Goal: Task Accomplishment & Management: Use online tool/utility

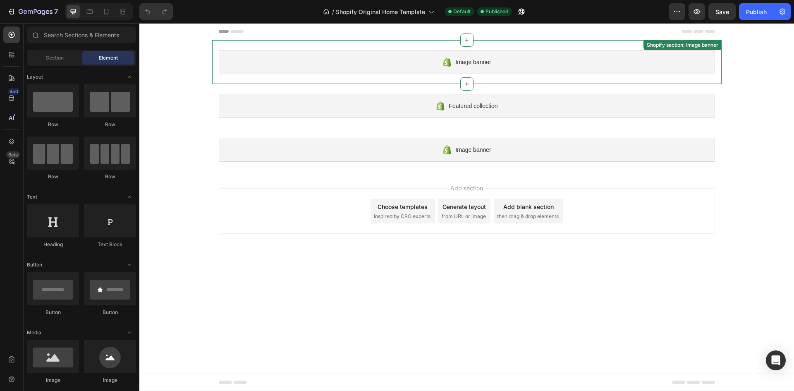
click at [482, 64] on span "Image banner" at bounding box center [473, 62] width 36 height 10
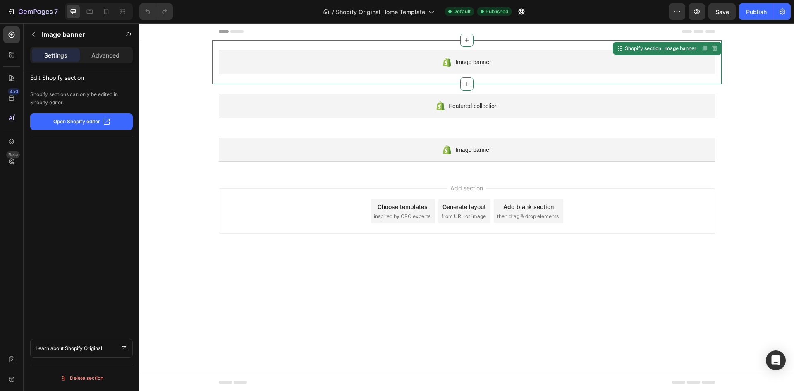
click at [91, 123] on p "Open Shopify editor" at bounding box center [76, 121] width 47 height 7
click at [9, 96] on icon at bounding box center [11, 98] width 8 height 8
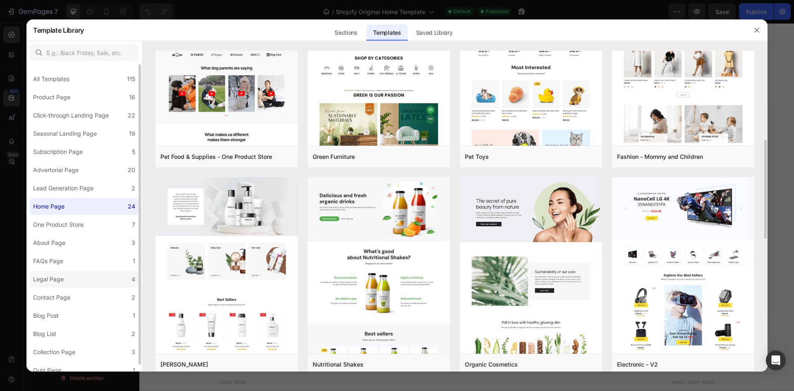
scroll to position [7, 0]
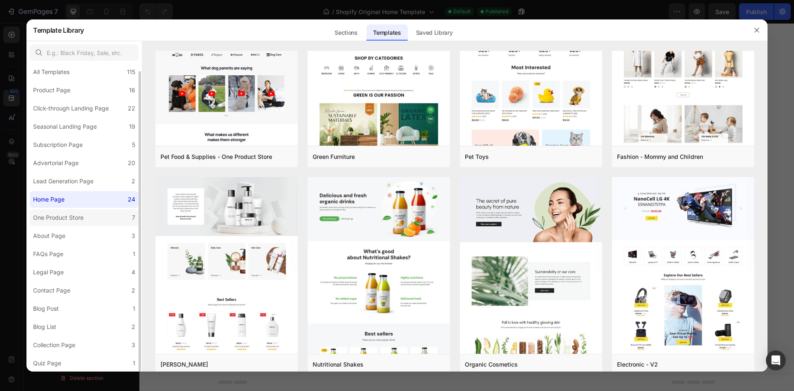
click at [77, 217] on div "One Product Store" at bounding box center [58, 218] width 50 height 10
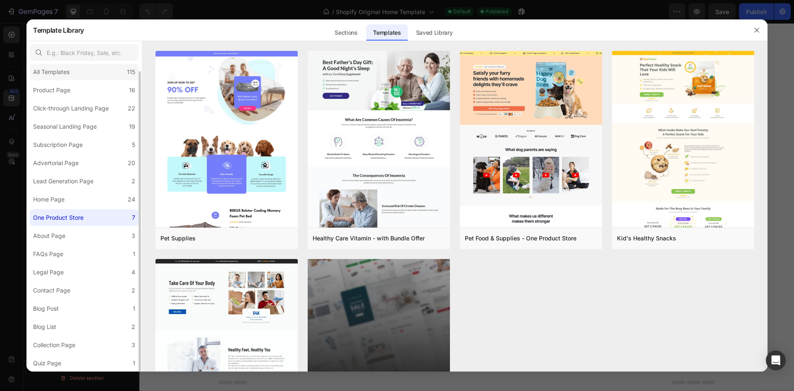
click at [119, 75] on div "All Templates 115" at bounding box center [84, 72] width 109 height 17
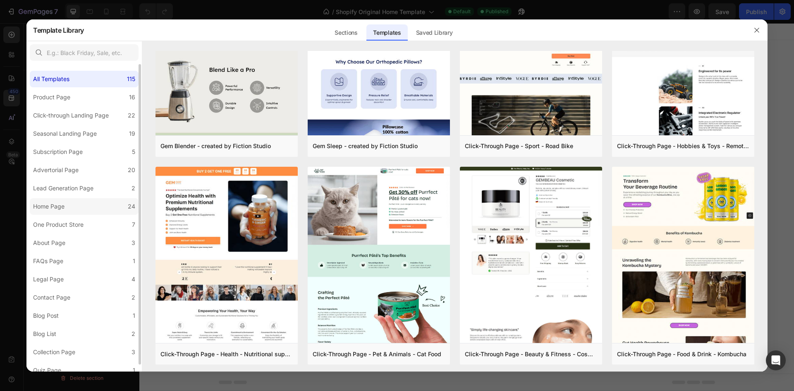
click at [74, 214] on label "Home Page 24" at bounding box center [84, 206] width 109 height 17
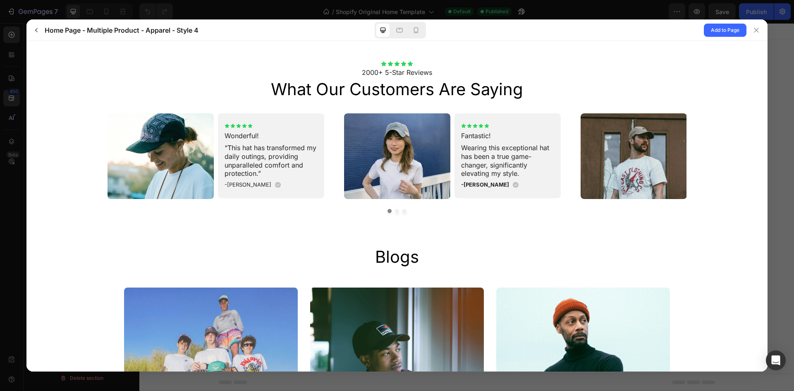
scroll to position [1985, 0]
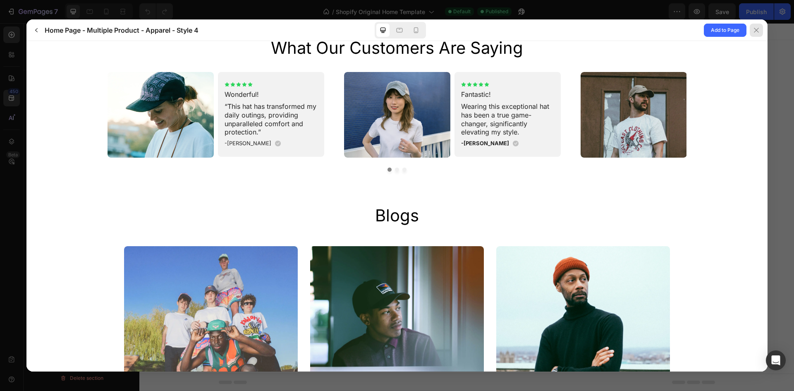
click at [757, 29] on icon at bounding box center [756, 30] width 7 height 7
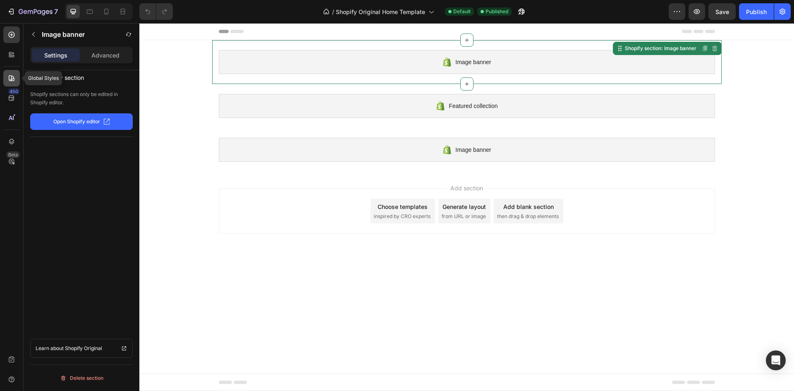
click at [10, 78] on icon at bounding box center [11, 78] width 8 height 8
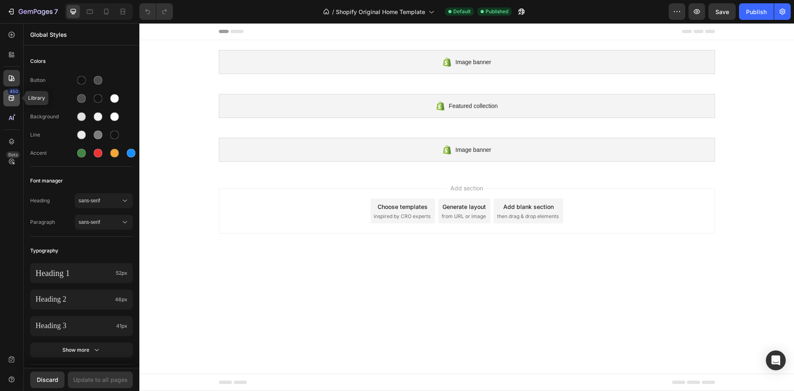
click at [10, 94] on div "450" at bounding box center [14, 91] width 12 height 7
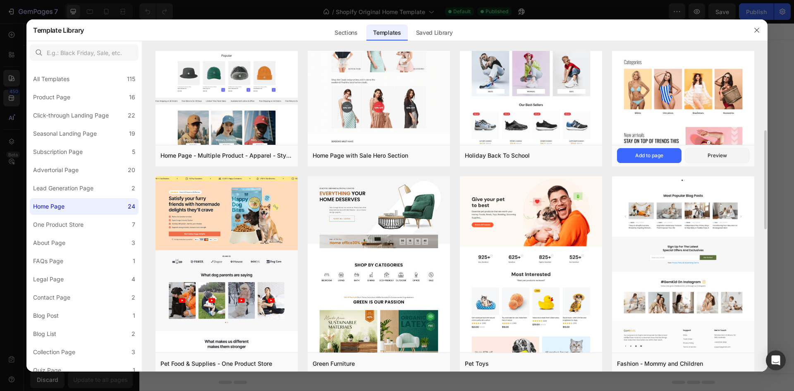
scroll to position [124, 0]
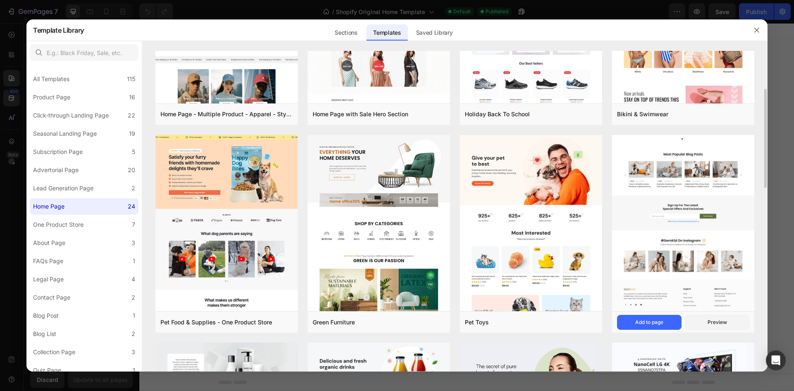
click at [701, 197] on img at bounding box center [683, 50] width 142 height 522
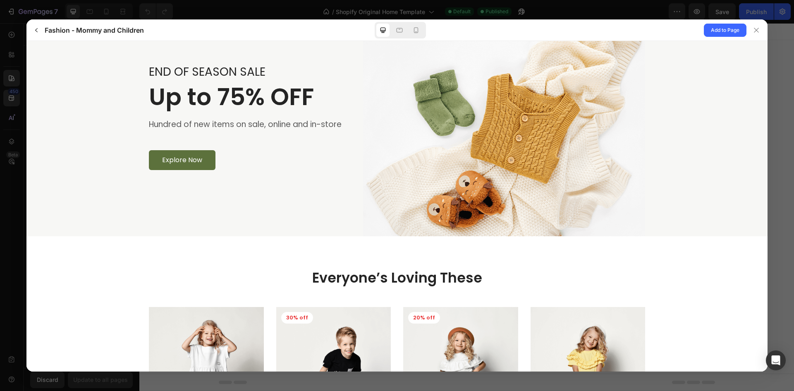
scroll to position [0, 0]
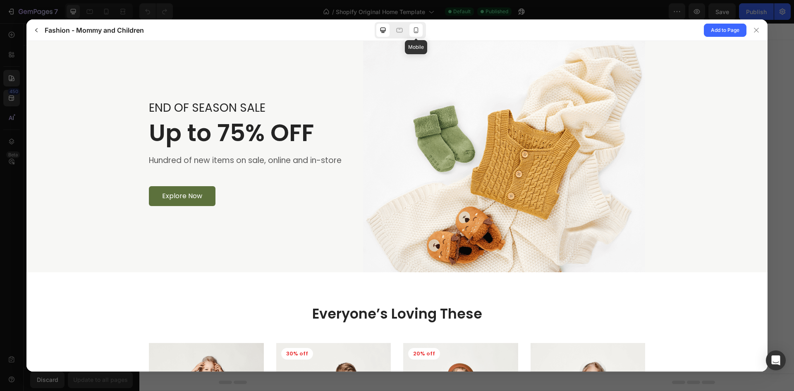
click at [419, 29] on icon at bounding box center [416, 30] width 8 height 8
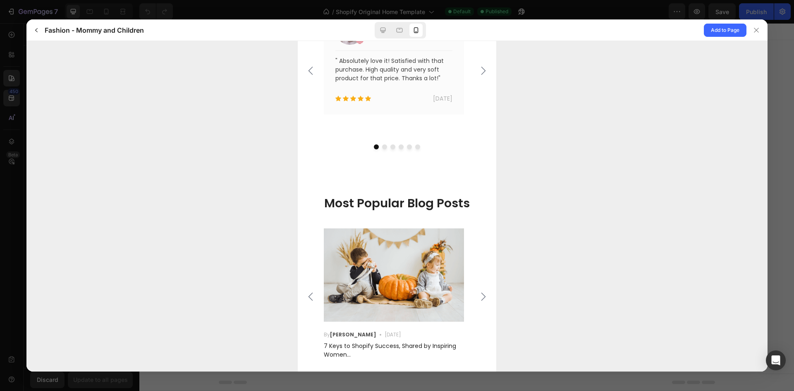
scroll to position [1631, 0]
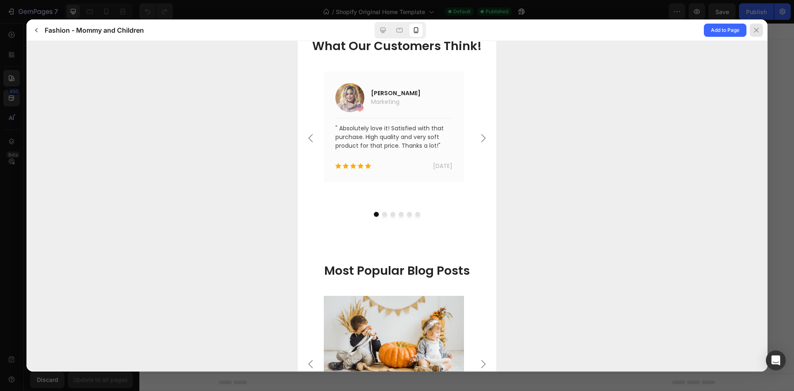
click at [756, 28] on icon at bounding box center [756, 30] width 7 height 7
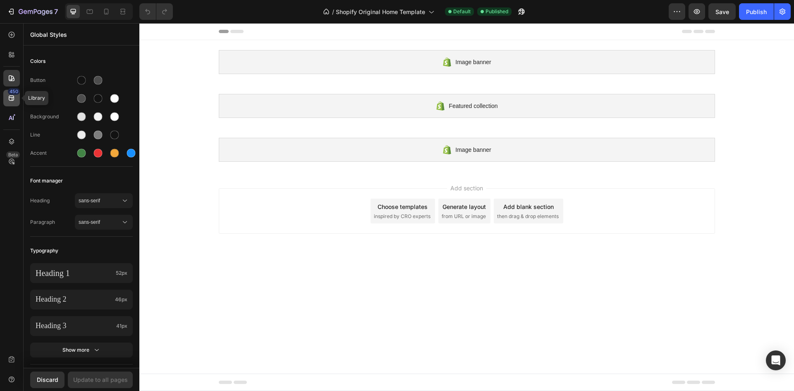
click at [11, 99] on icon at bounding box center [11, 98] width 8 height 8
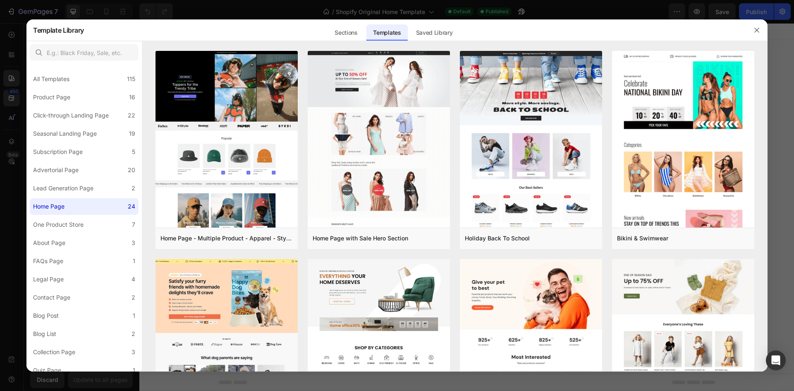
click at [10, 117] on div at bounding box center [397, 195] width 794 height 391
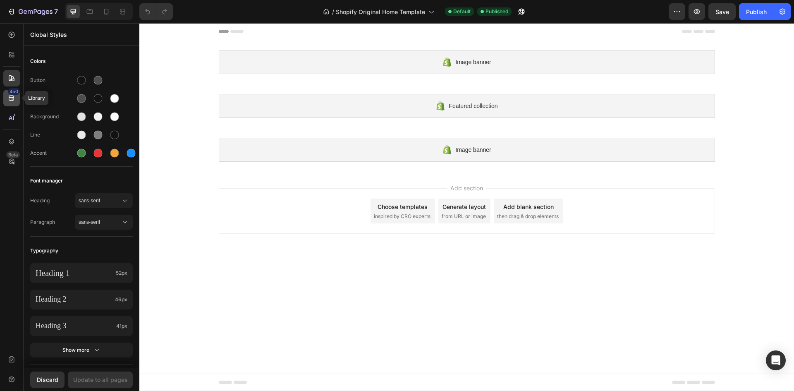
click at [15, 101] on icon at bounding box center [11, 98] width 8 height 8
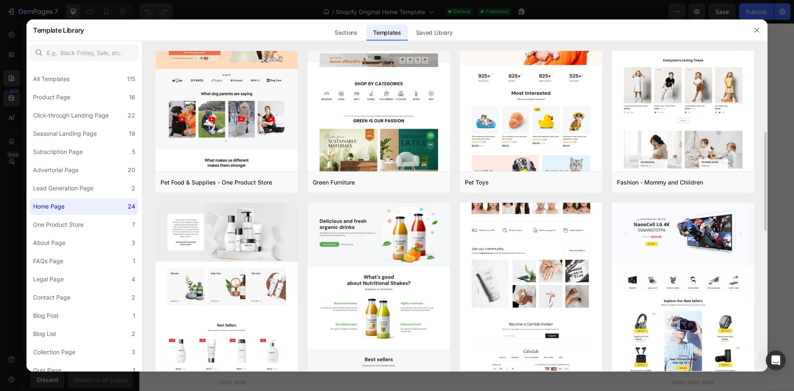
scroll to position [305, 0]
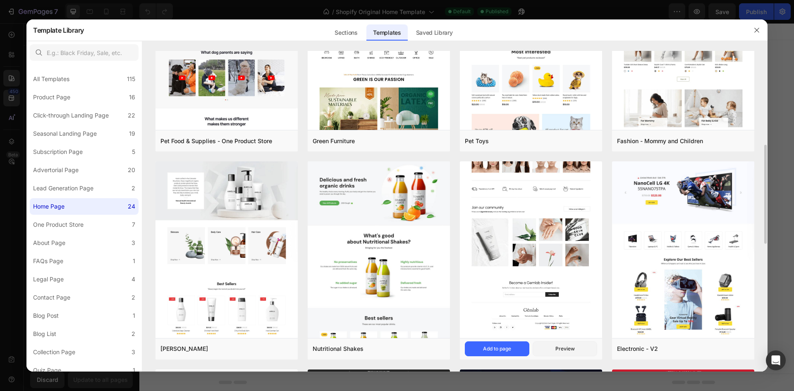
click at [526, 246] on img at bounding box center [531, 10] width 142 height 655
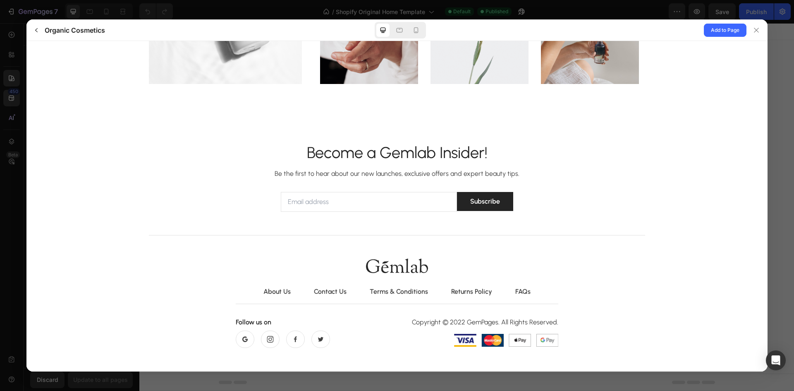
scroll to position [2189, 0]
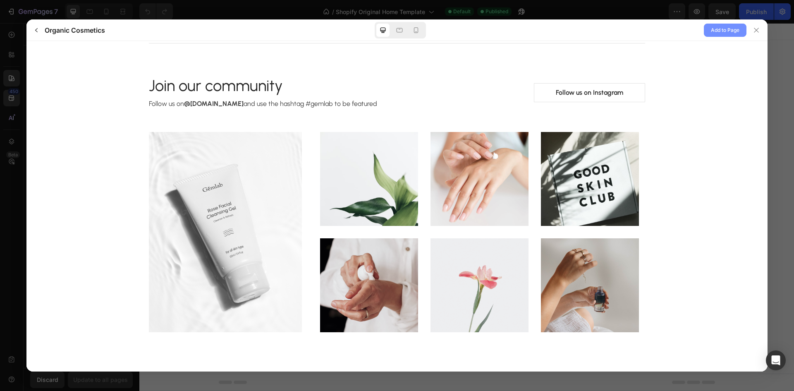
click at [717, 31] on span "Add to Page" at bounding box center [725, 30] width 29 height 10
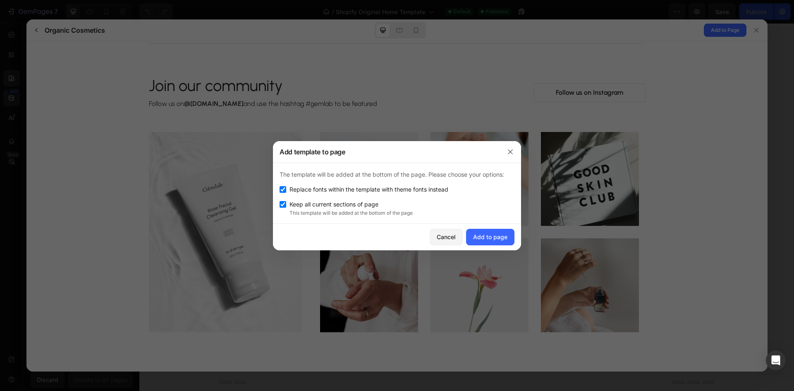
click at [283, 189] on input "checkbox" at bounding box center [283, 189] width 7 height 7
checkbox input "false"
click at [495, 240] on div "Add to page" at bounding box center [490, 236] width 34 height 9
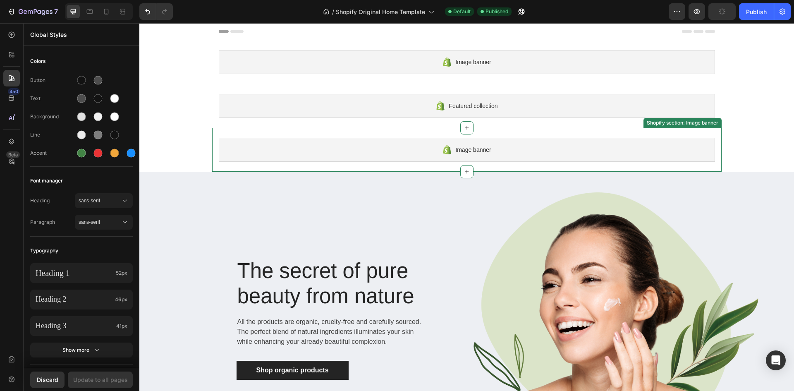
scroll to position [165, 0]
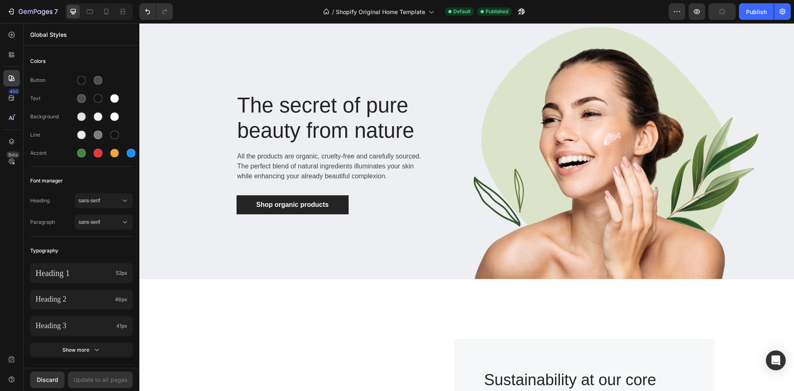
click at [449, 138] on div "The secret of pure beauty from nature Heading All the products are organic, cru…" at bounding box center [352, 153] width 230 height 122
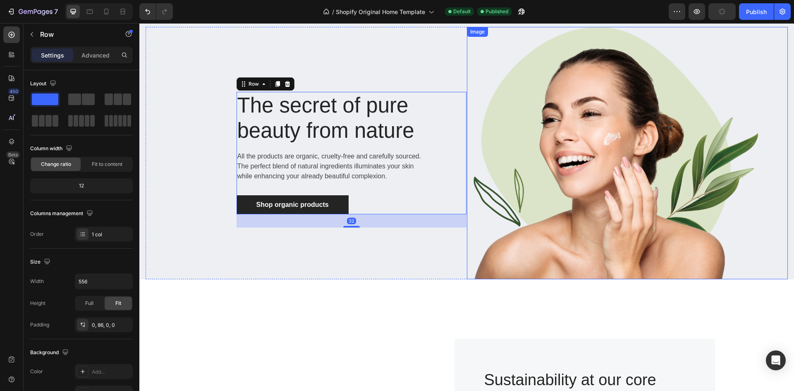
click at [509, 120] on img at bounding box center [613, 153] width 292 height 252
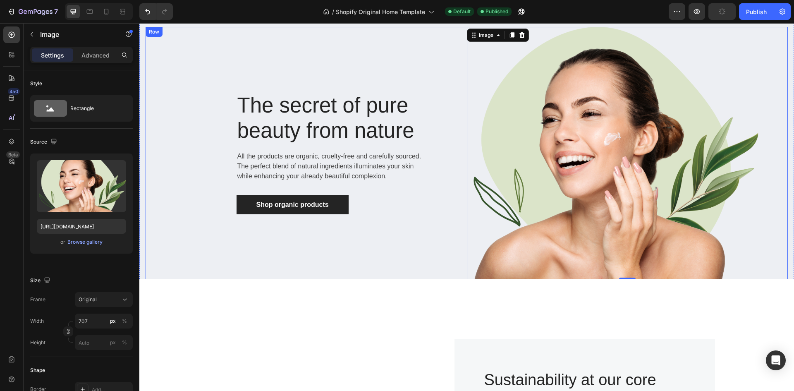
click at [415, 51] on div "The secret of pure beauty from nature Heading All the products are organic, cru…" at bounding box center [306, 153] width 321 height 252
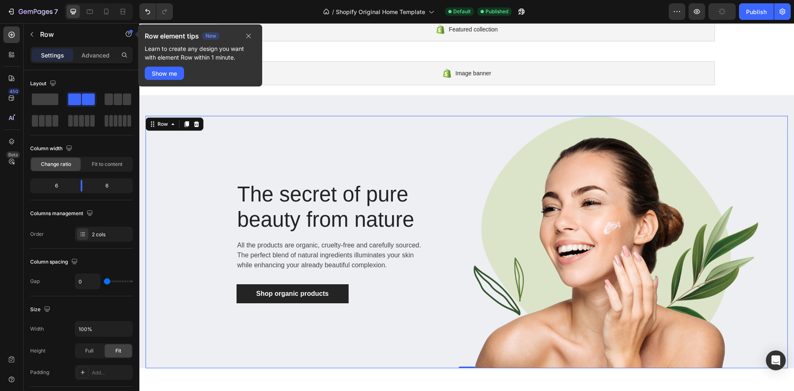
scroll to position [0, 0]
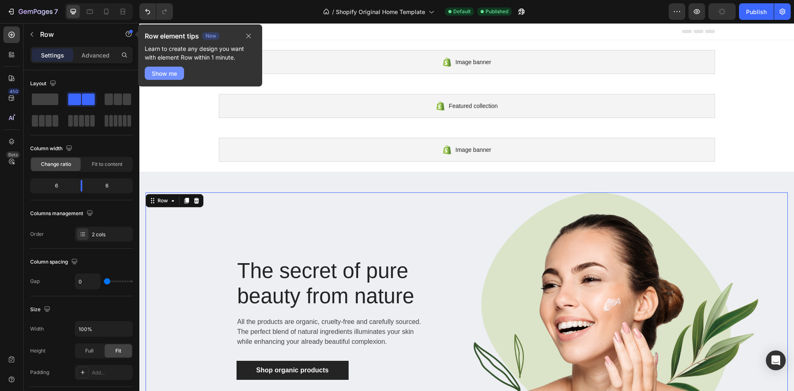
click at [176, 74] on div "Show me" at bounding box center [164, 73] width 25 height 9
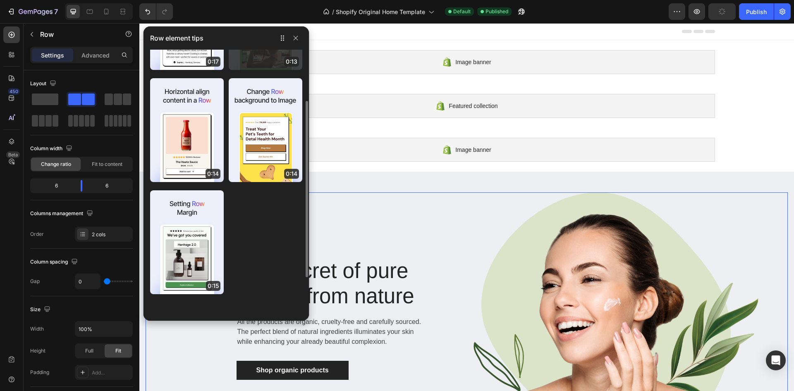
scroll to position [30, 0]
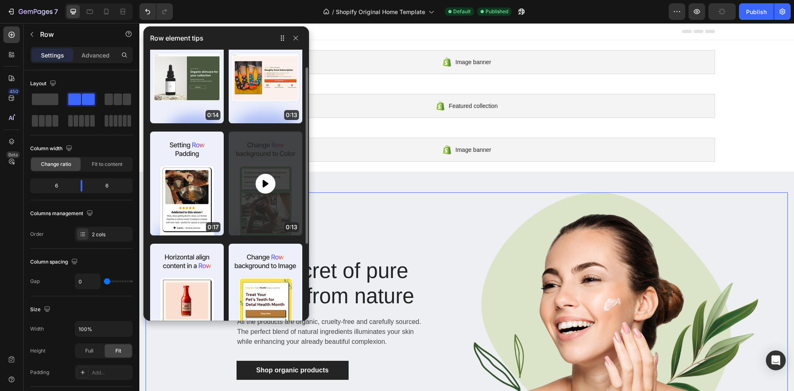
click at [263, 184] on icon at bounding box center [266, 184] width 10 height 10
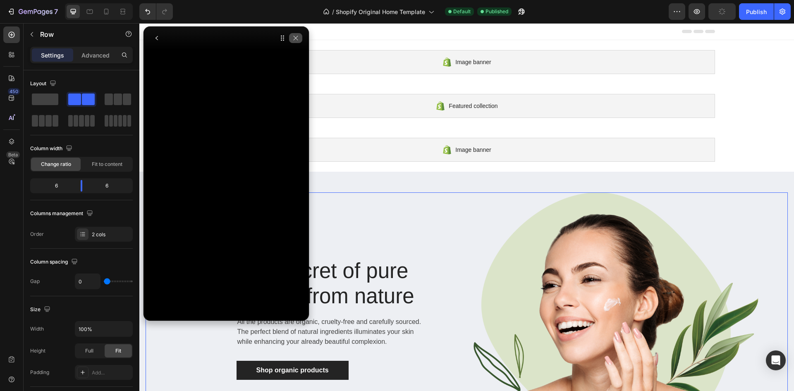
click at [297, 39] on icon "button" at bounding box center [295, 38] width 7 height 7
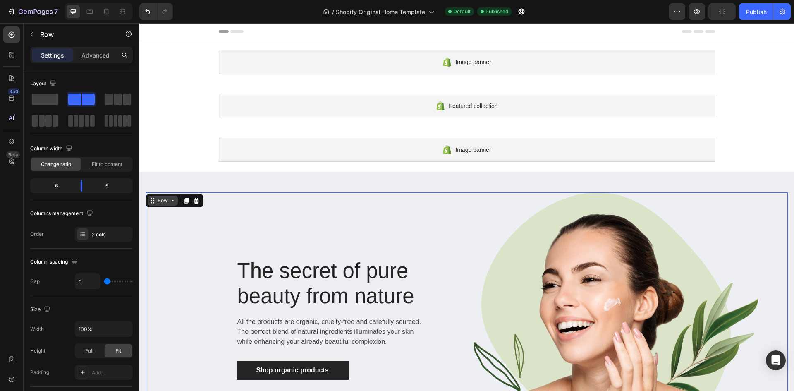
click at [172, 202] on icon at bounding box center [173, 200] width 7 height 7
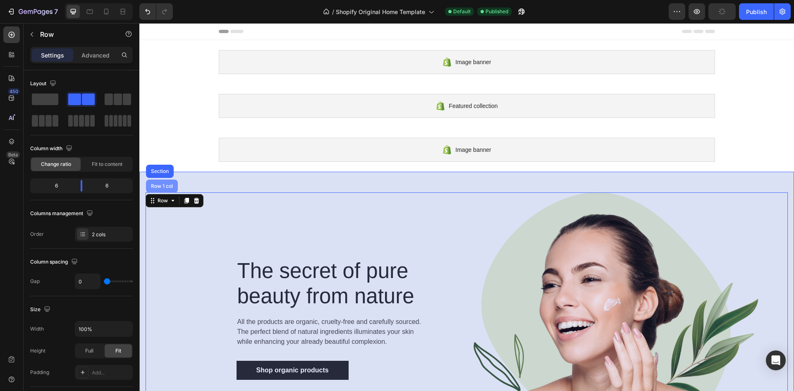
click at [165, 184] on div "Row 1 col" at bounding box center [161, 186] width 25 height 5
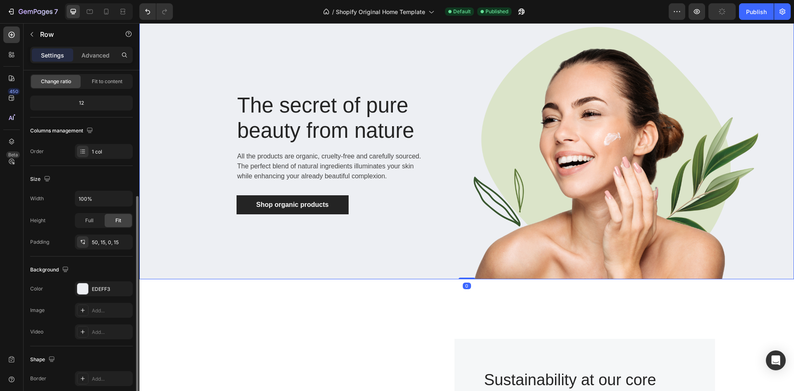
scroll to position [160, 0]
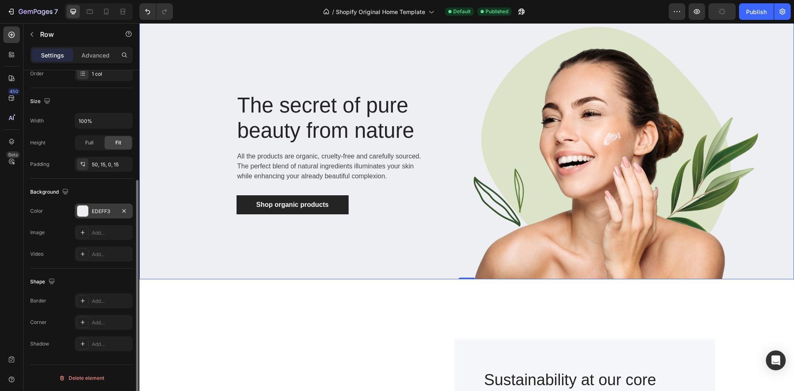
click at [114, 210] on div "EDEFF3" at bounding box center [104, 211] width 24 height 7
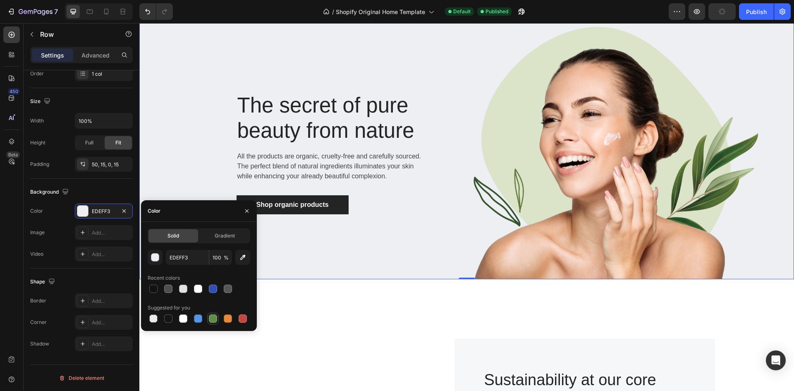
click at [210, 316] on div at bounding box center [213, 318] width 8 height 8
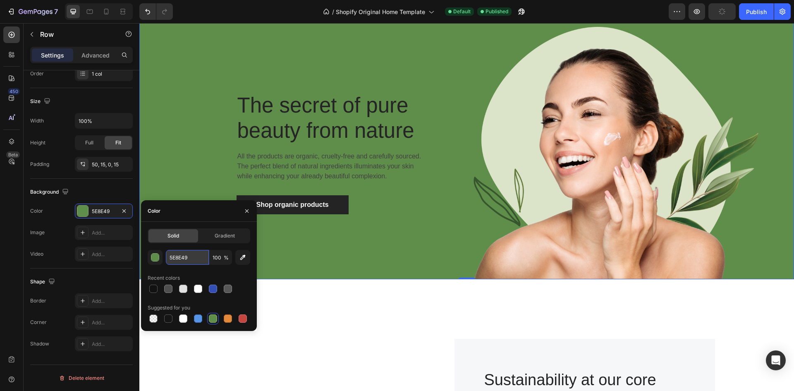
click at [200, 259] on input "5E8E49" at bounding box center [187, 257] width 43 height 15
paste input "0f6345"
type input "0f6345"
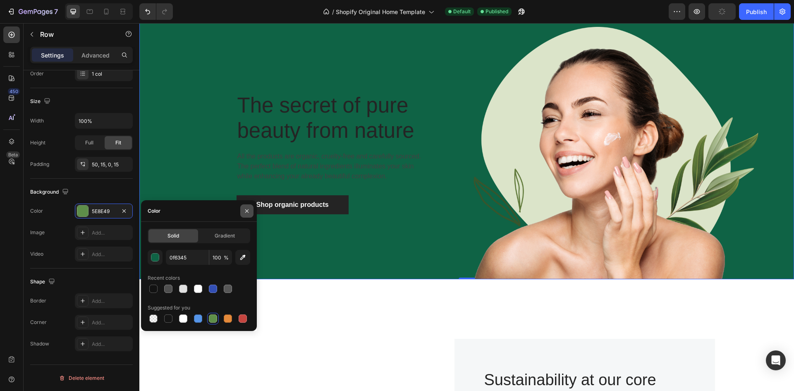
click at [247, 212] on icon "button" at bounding box center [247, 211] width 7 height 7
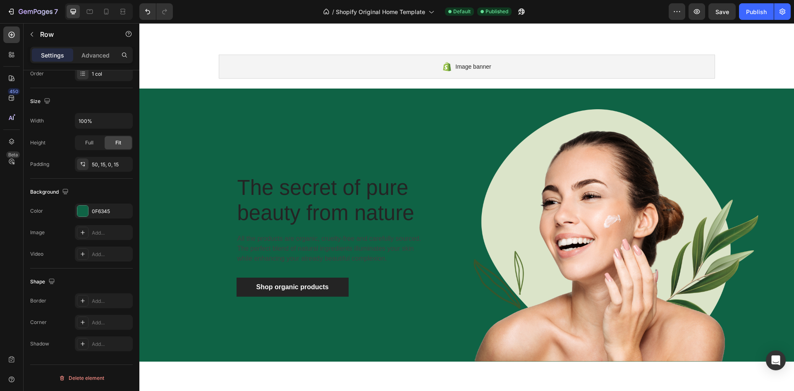
scroll to position [83, 0]
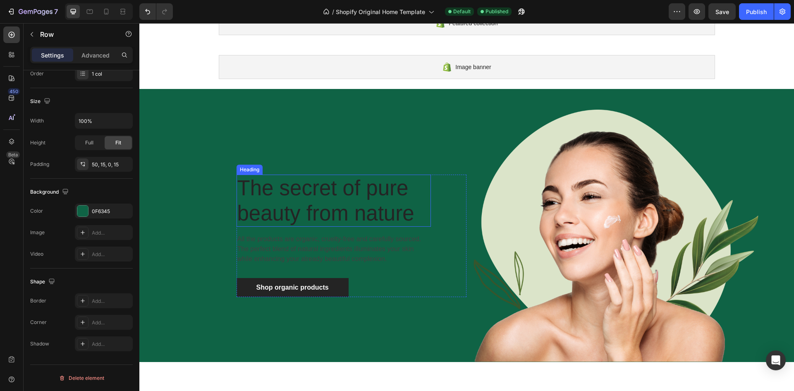
click at [302, 205] on p "The secret of pure beauty from nature" at bounding box center [333, 200] width 193 height 50
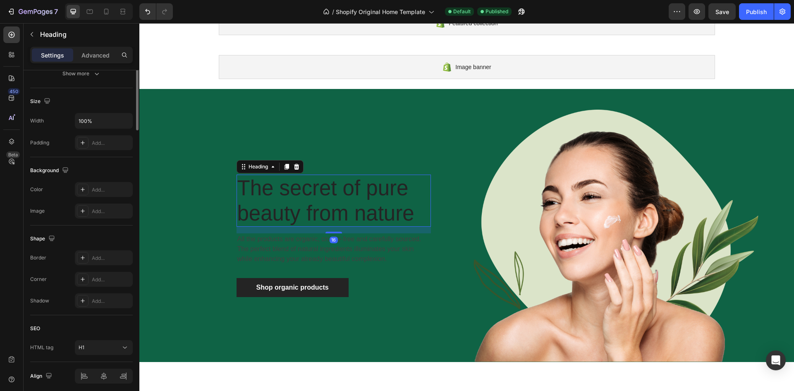
scroll to position [0, 0]
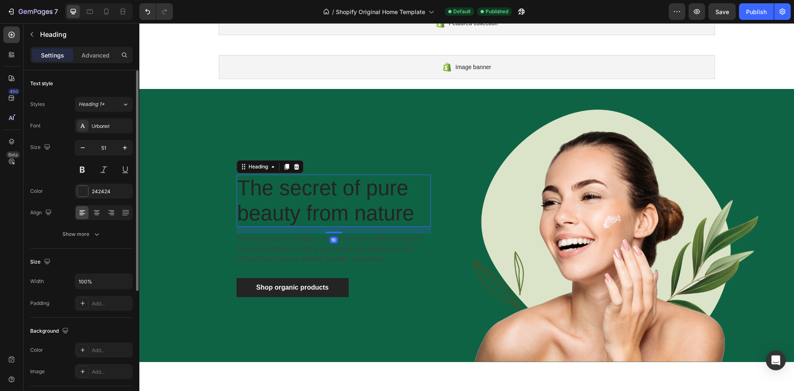
click at [302, 205] on p "The secret of pure beauty from nature" at bounding box center [333, 200] width 193 height 50
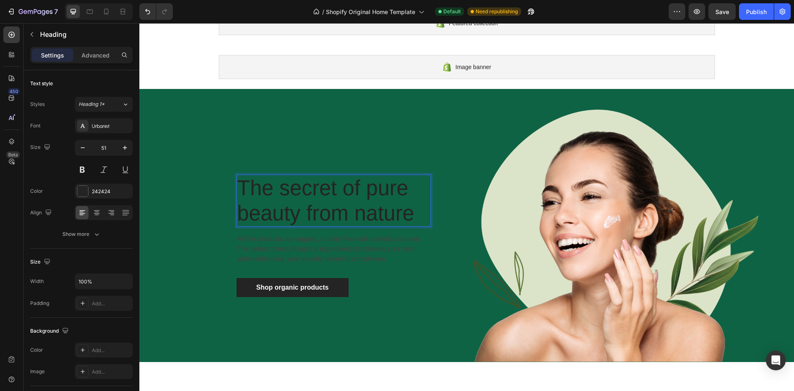
click at [391, 209] on p "The secret of pure beauty from nature" at bounding box center [333, 200] width 193 height 50
click at [421, 216] on p "The secret of pure beauty from nature" at bounding box center [333, 200] width 193 height 50
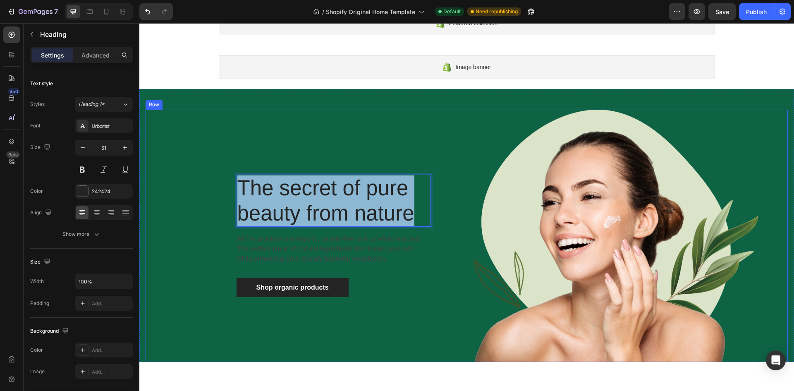
drag, startPoint x: 421, startPoint y: 216, endPoint x: 219, endPoint y: 170, distance: 206.7
click at [219, 170] on div "The secret of pure beauty from nature Heading 16 All the products are organic, …" at bounding box center [306, 236] width 321 height 252
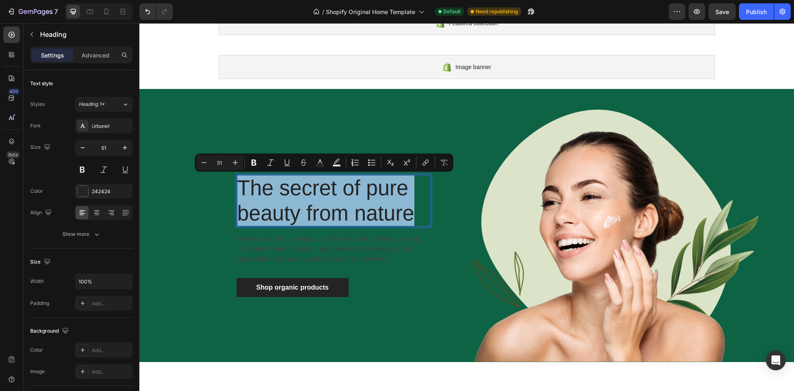
scroll to position [70, 0]
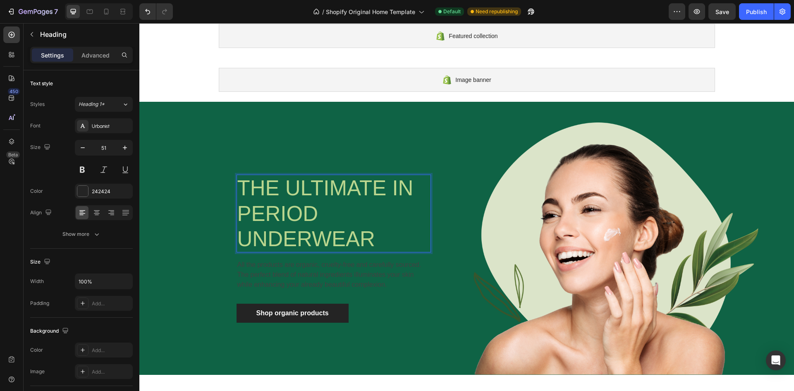
click at [380, 212] on p "PERIOD UNDERWEAR" at bounding box center [333, 226] width 193 height 50
click at [429, 217] on div "THE ULTIMATE IN PERIOD UNDERWEAR Heading 16 All the products are organic, cruel…" at bounding box center [352, 249] width 230 height 148
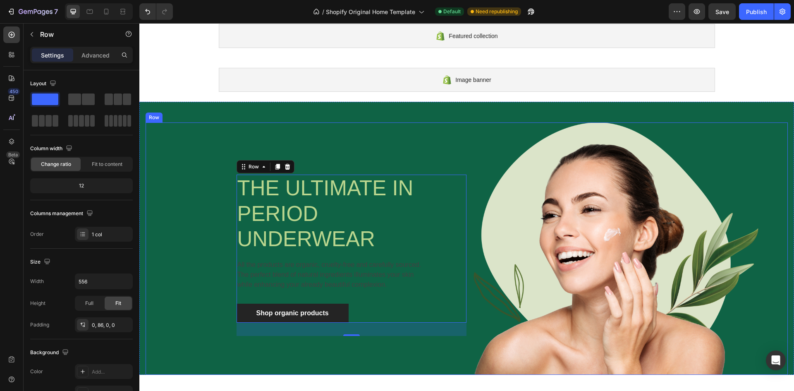
click at [391, 145] on div "⁠⁠⁠⁠⁠⁠⁠ THE ULTIMATE IN PERIOD UNDERWEAR Heading All the products are organic, …" at bounding box center [306, 248] width 321 height 252
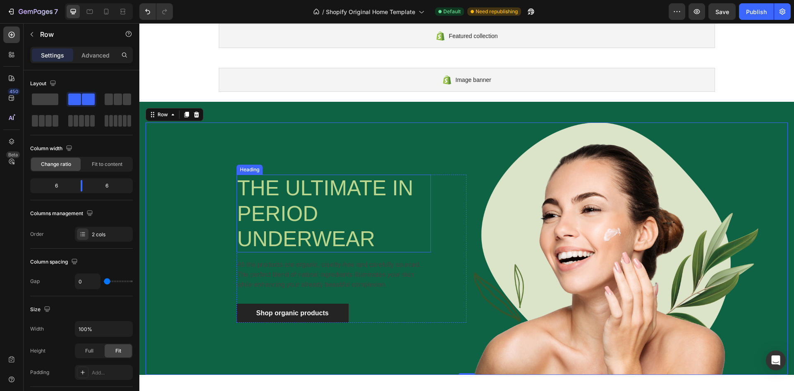
click at [291, 224] on span "PERIOD UNDERWEAR" at bounding box center [306, 226] width 138 height 49
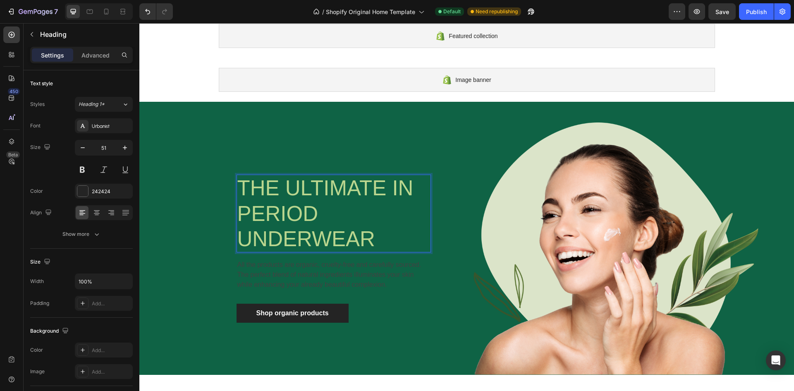
click at [279, 236] on span "PERIOD UNDERWEAR" at bounding box center [306, 226] width 138 height 49
drag, startPoint x: 319, startPoint y: 249, endPoint x: 327, endPoint y: 244, distance: 8.7
click at [320, 249] on span "PERIOD UNDERWEAR" at bounding box center [306, 226] width 138 height 49
click at [400, 157] on div "THE ULTIMATE IN PERIOD UNDERWEAR Heading 16 All the products are organic, cruel…" at bounding box center [306, 248] width 321 height 252
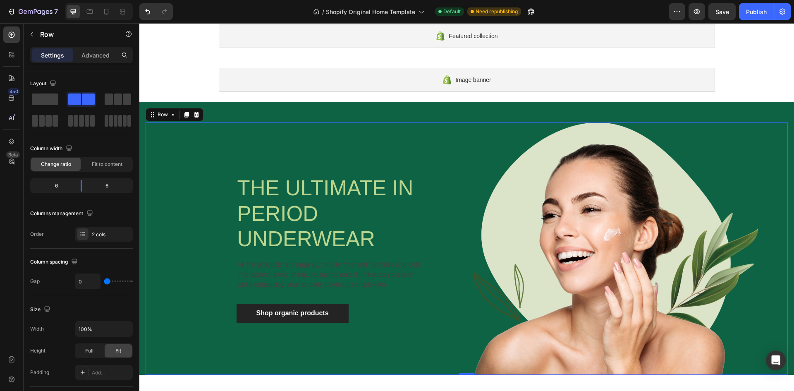
click at [397, 172] on div "⁠⁠⁠⁠⁠⁠⁠ THE ULTIMATE IN PERIOD UNDERWEAR Heading All the products are organic, …" at bounding box center [306, 248] width 321 height 252
click at [395, 186] on span "THE ULTIMATE IN" at bounding box center [325, 188] width 176 height 24
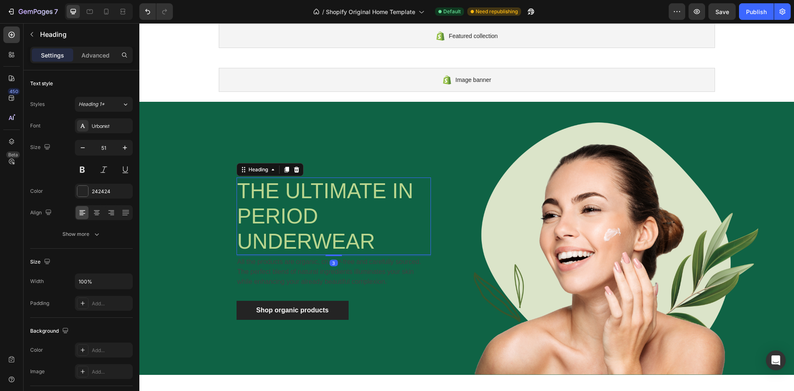
drag, startPoint x: 329, startPoint y: 258, endPoint x: 335, endPoint y: 253, distance: 8.2
click at [335, 253] on div "⁠⁠⁠⁠⁠⁠⁠ THE ULTIMATE IN PERIOD UNDERWEAR Heading 3" at bounding box center [334, 216] width 194 height 78
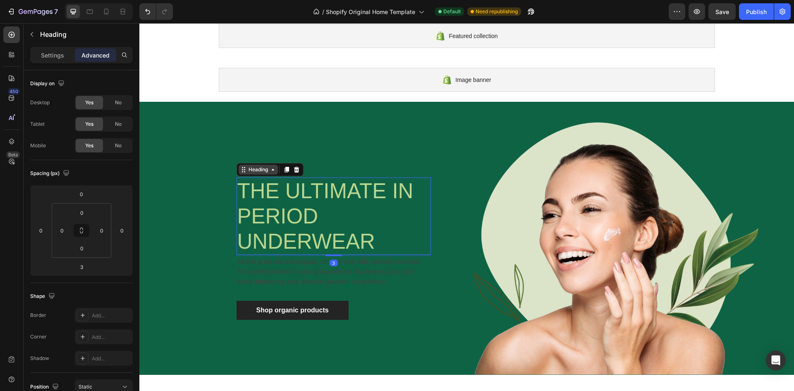
click at [270, 172] on icon at bounding box center [273, 169] width 7 height 7
click at [240, 168] on icon at bounding box center [243, 169] width 7 height 7
drag, startPoint x: 112, startPoint y: 232, endPoint x: 119, endPoint y: 232, distance: 6.2
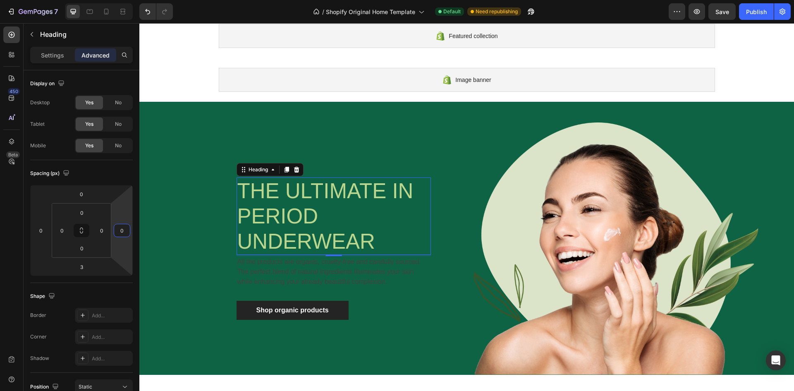
click at [119, 0] on html "7 / Shopify Original Home Template Default Need republishing Preview Save Publi…" at bounding box center [397, 0] width 794 height 0
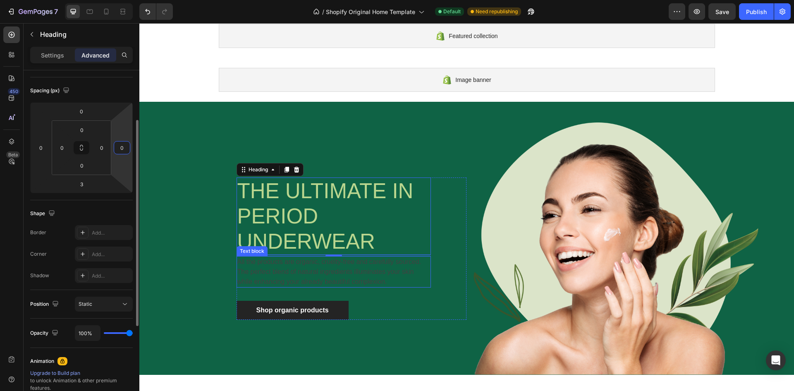
click at [278, 275] on p "All the products are organic, cruelty-free and carefully sourced. The perfect b…" at bounding box center [333, 272] width 193 height 30
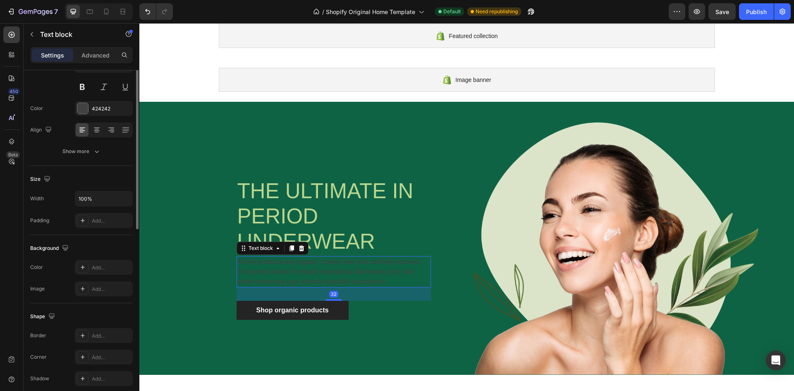
scroll to position [0, 0]
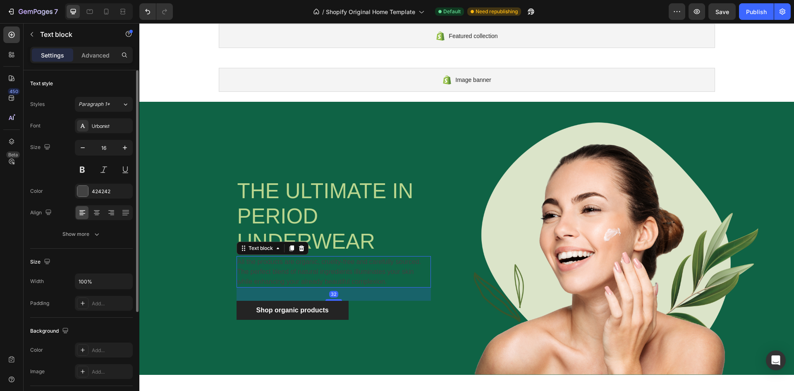
click at [278, 275] on p "All the products are organic, cruelty-free and carefully sourced. The perfect b…" at bounding box center [333, 272] width 193 height 30
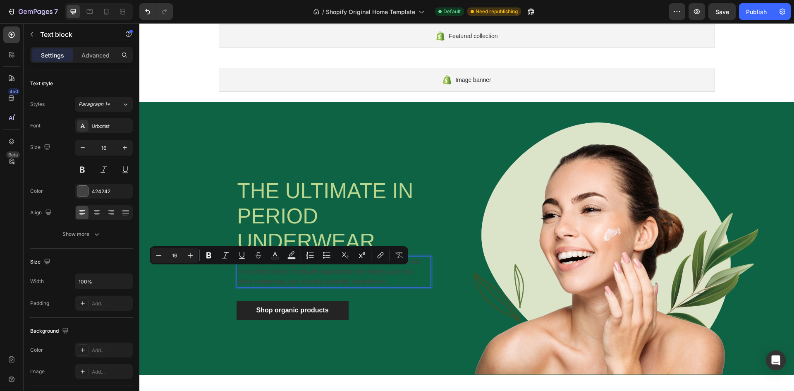
click at [355, 276] on p "All the products are organic, cruelty-free and carefully sourced. The perfect b…" at bounding box center [333, 272] width 193 height 30
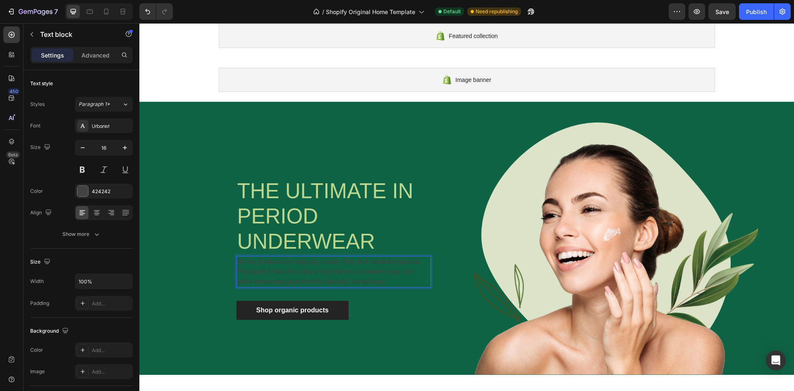
click at [364, 282] on p "All the products are organic, cruelty-free and carefully sourced. The perfect b…" at bounding box center [333, 272] width 193 height 30
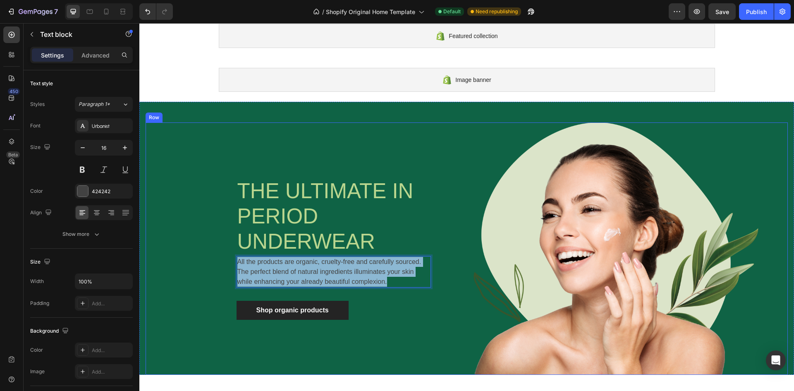
drag, startPoint x: 370, startPoint y: 282, endPoint x: 220, endPoint y: 254, distance: 152.8
click at [220, 254] on div "⁠⁠⁠⁠⁠⁠⁠ THE ULTIMATE IN PERIOD UNDERWEAR Heading All the products are organic, …" at bounding box center [306, 248] width 321 height 252
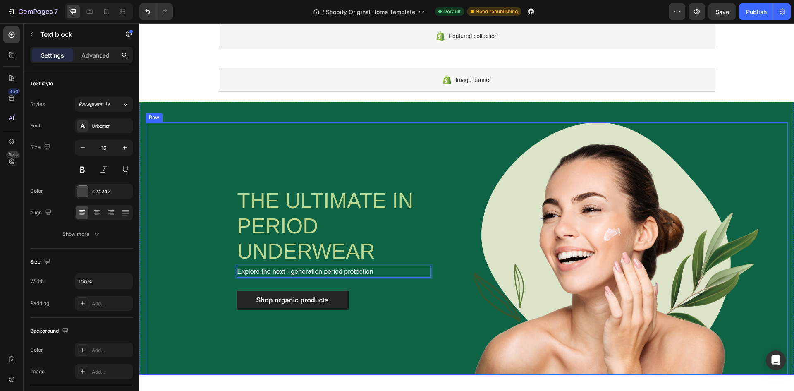
click at [386, 315] on div "⁠⁠⁠⁠⁠⁠⁠ THE ULTIMATE IN PERIOD UNDERWEAR Heading Explore the next - generation …" at bounding box center [306, 248] width 321 height 252
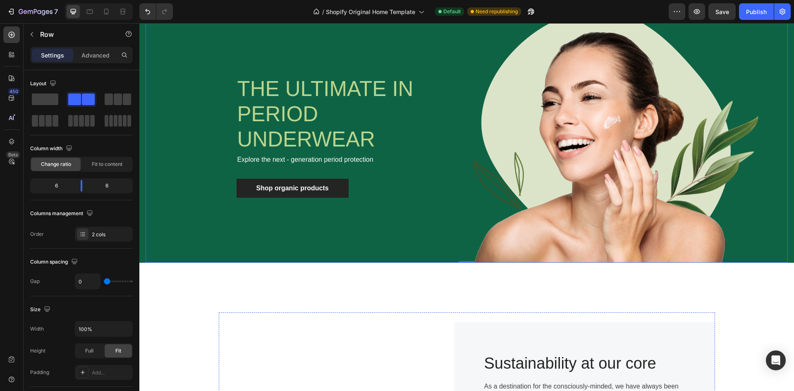
scroll to position [111, 0]
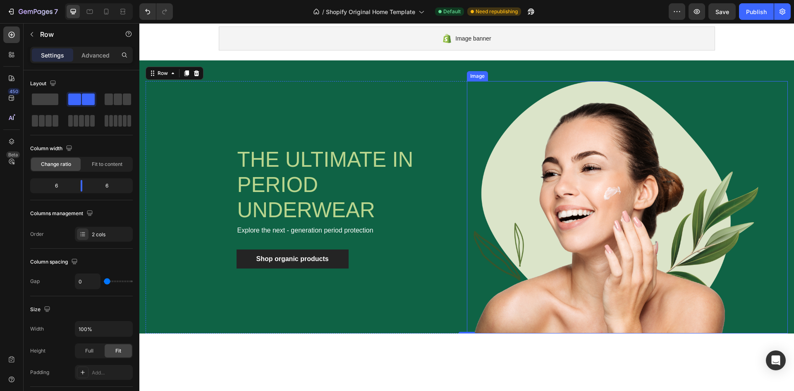
click at [573, 211] on img at bounding box center [613, 207] width 292 height 252
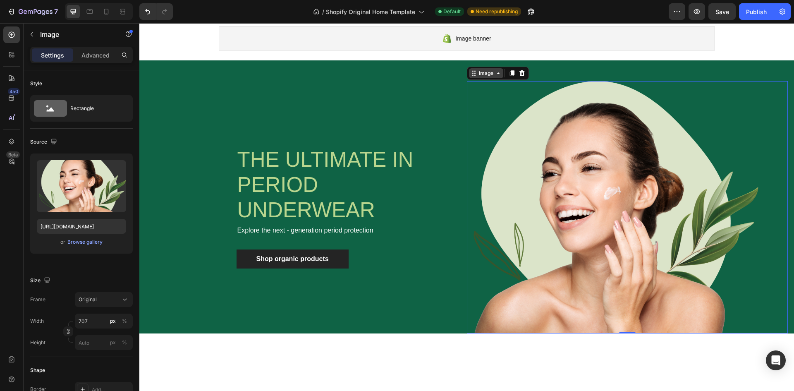
click at [485, 74] on div "Image" at bounding box center [486, 72] width 18 height 7
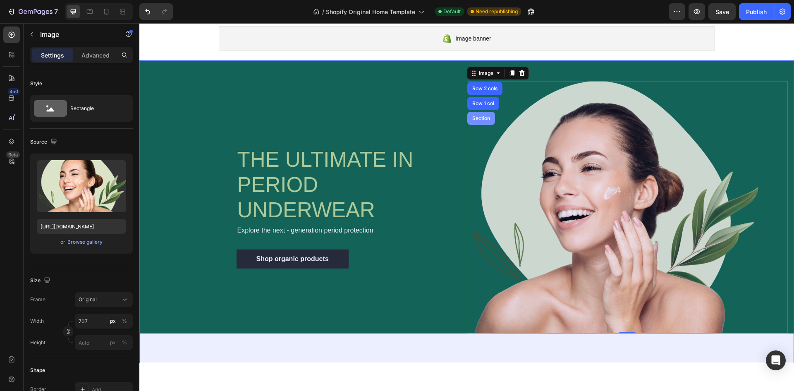
click at [484, 120] on div "Section" at bounding box center [481, 118] width 21 height 5
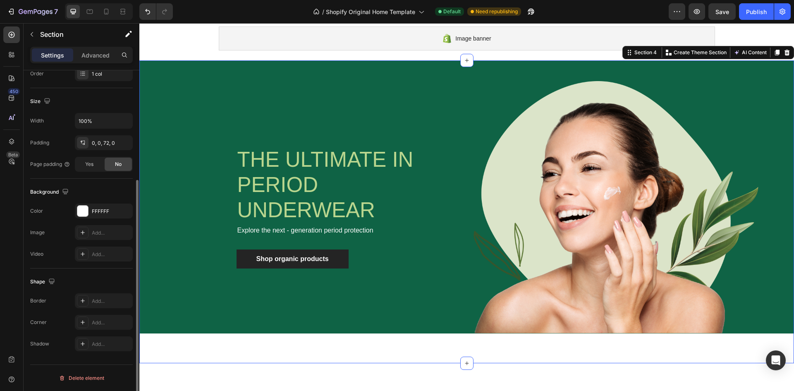
scroll to position [0, 0]
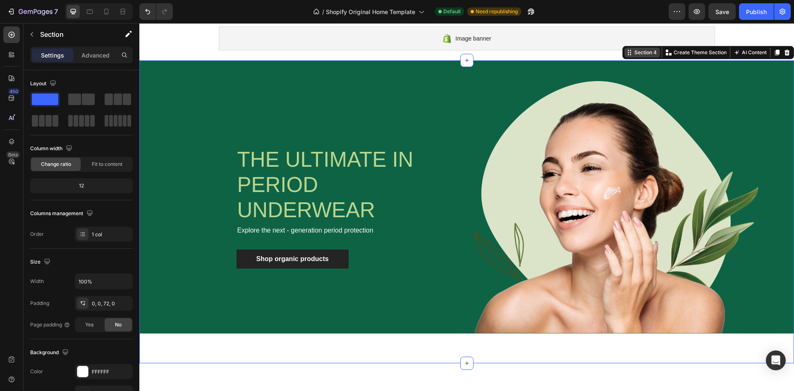
click at [641, 52] on div "Section 4" at bounding box center [646, 52] width 26 height 7
click at [626, 51] on icon at bounding box center [629, 52] width 7 height 7
click at [620, 201] on img at bounding box center [613, 207] width 292 height 252
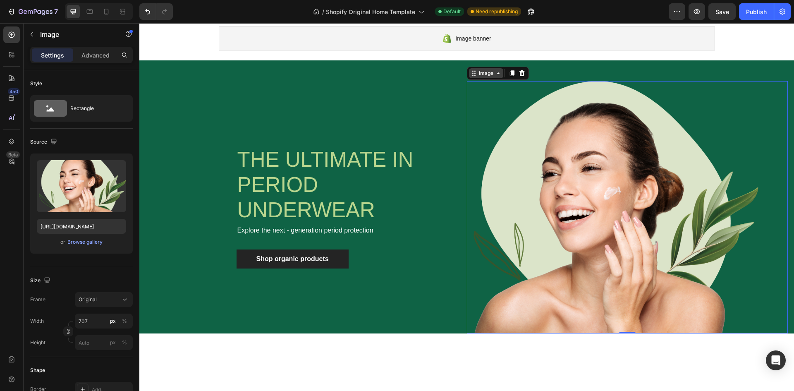
click at [490, 76] on div "Image" at bounding box center [486, 72] width 18 height 7
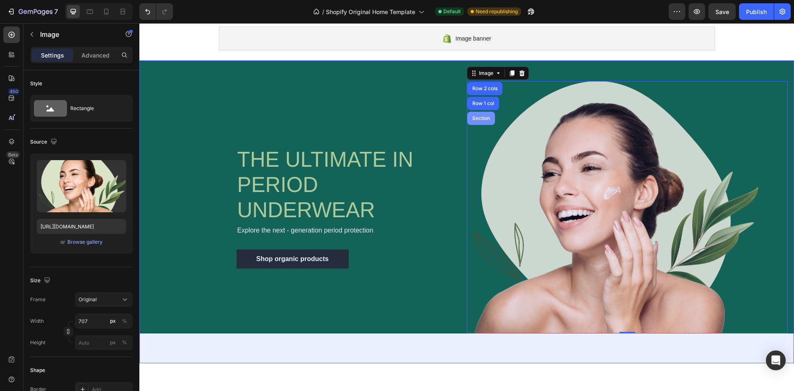
click at [487, 120] on div "Section" at bounding box center [481, 118] width 21 height 5
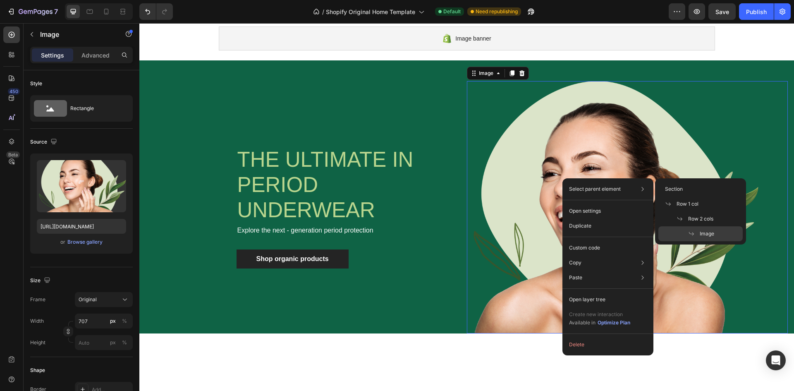
click at [541, 187] on img at bounding box center [613, 207] width 292 height 252
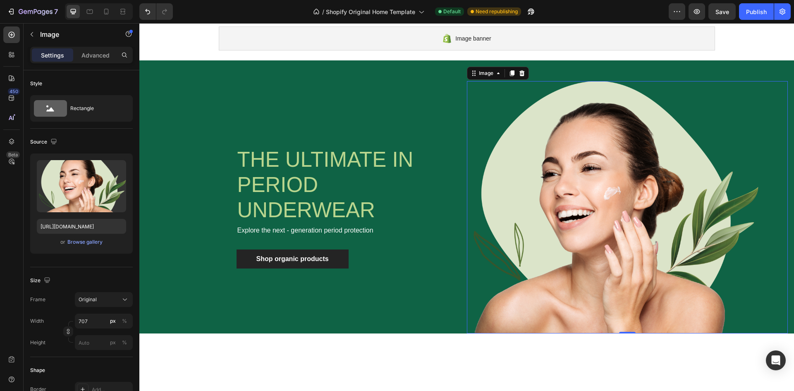
click at [574, 172] on img at bounding box center [613, 207] width 292 height 252
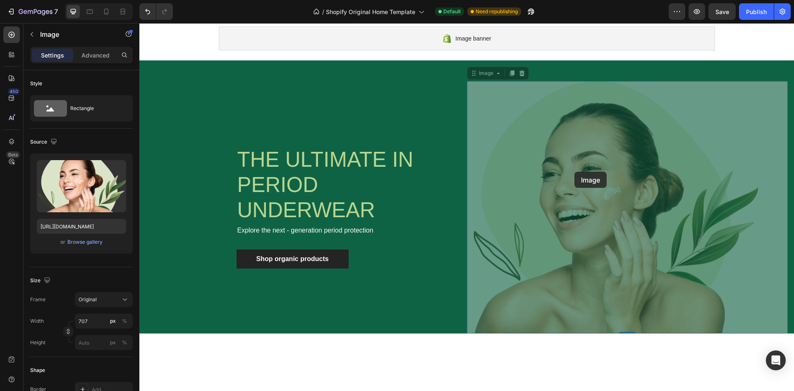
drag, startPoint x: 574, startPoint y: 172, endPoint x: 584, endPoint y: 225, distance: 54.3
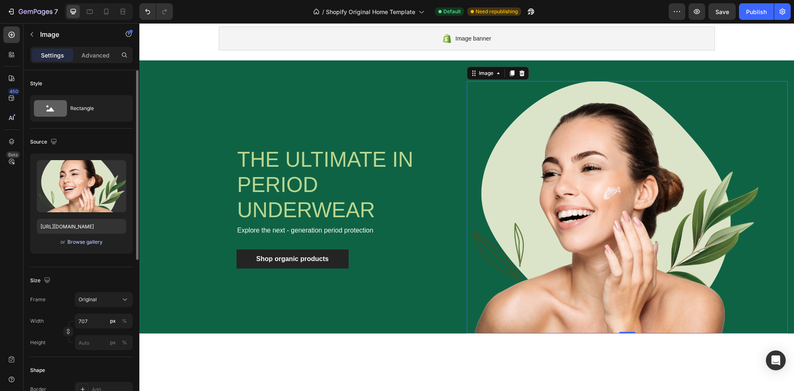
click at [70, 243] on div "Browse gallery" at bounding box center [84, 241] width 35 height 7
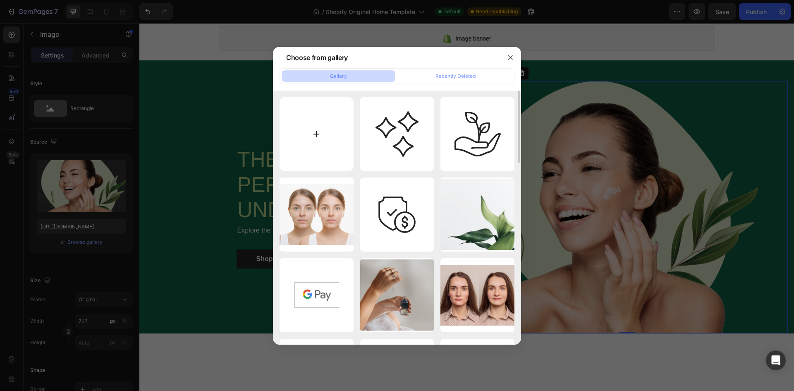
click at [308, 126] on input "file" at bounding box center [317, 134] width 74 height 74
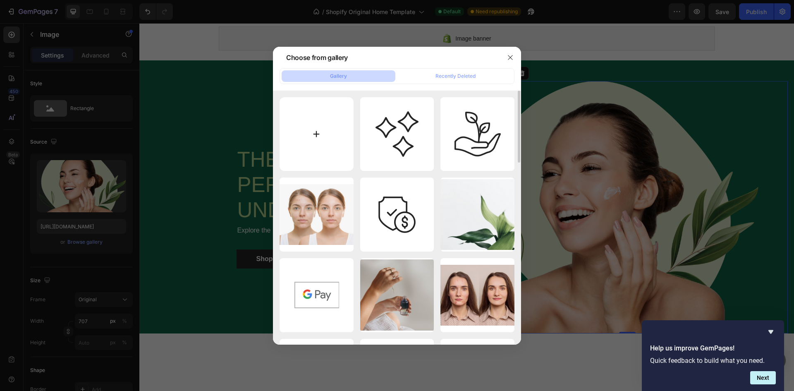
type input "C:\fakepath\Image_Lounge-4467.jpg"
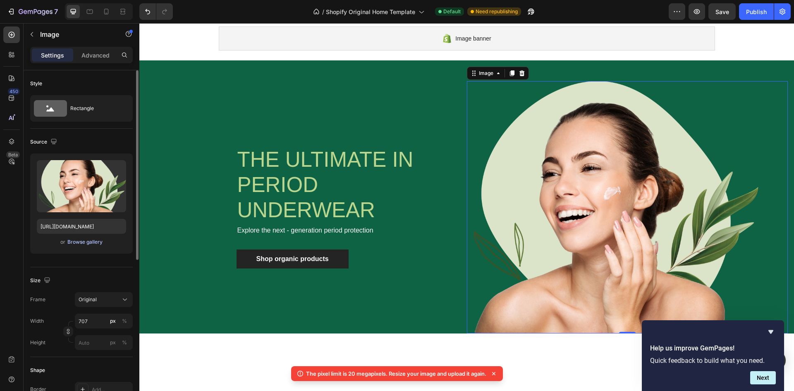
click at [84, 242] on div "Browse gallery" at bounding box center [84, 241] width 35 height 7
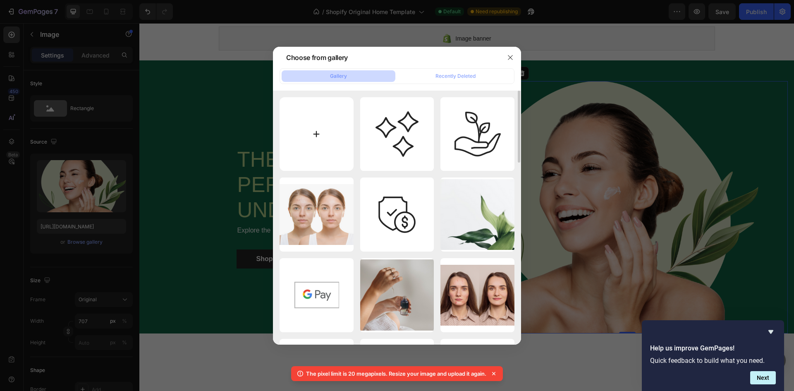
click at [325, 139] on input "file" at bounding box center [317, 134] width 74 height 74
type input "C:\fakepath\cropped (1).png"
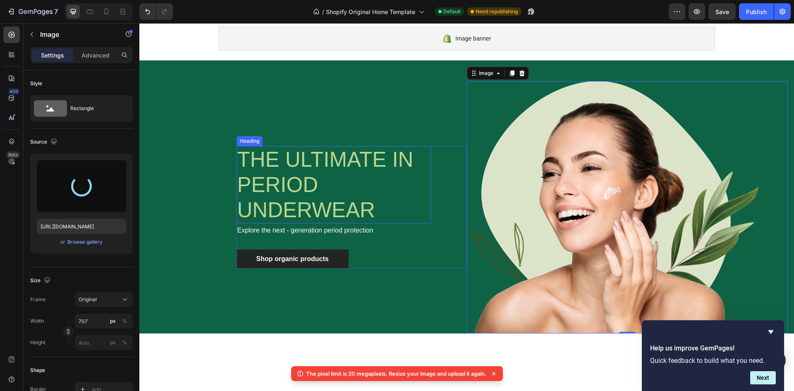
type input "[URL][DOMAIN_NAME]"
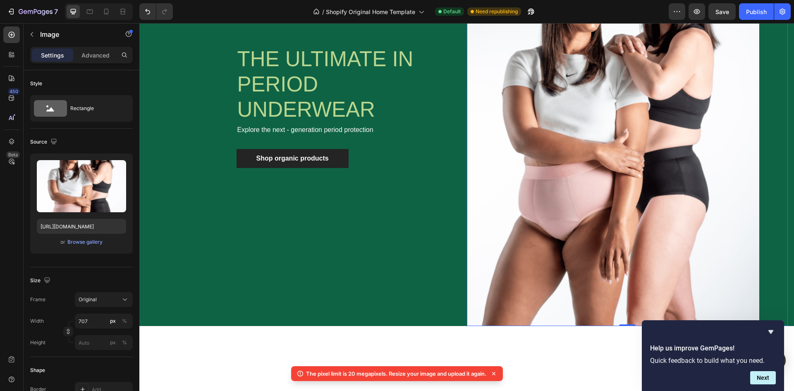
scroll to position [235, 0]
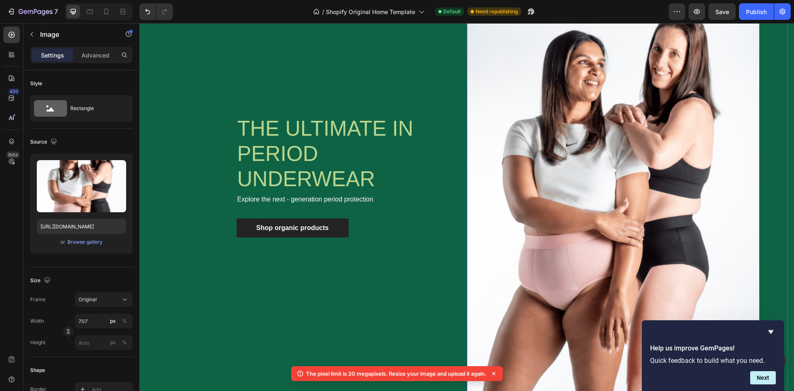
click at [575, 151] on img at bounding box center [613, 176] width 292 height 438
click at [610, 168] on img at bounding box center [613, 176] width 292 height 438
click at [494, 373] on icon at bounding box center [493, 373] width 3 height 3
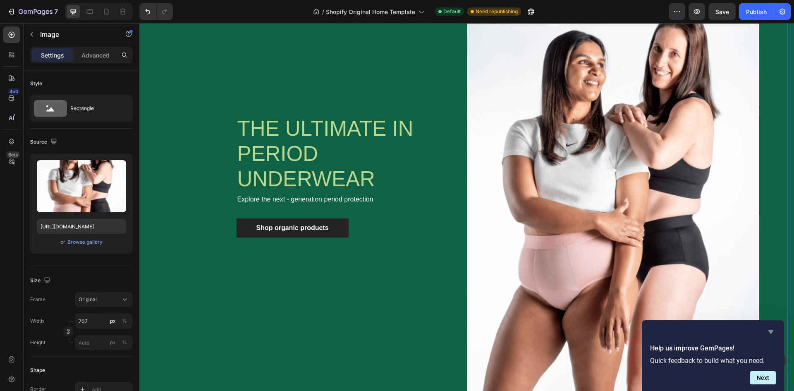
click at [774, 333] on icon "Hide survey" at bounding box center [771, 332] width 10 height 10
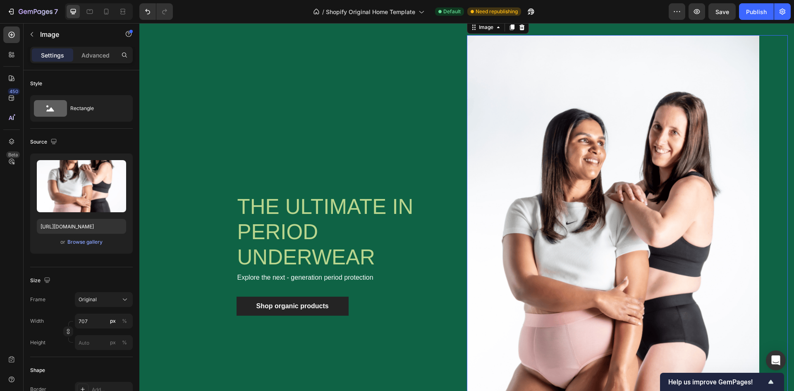
scroll to position [29, 0]
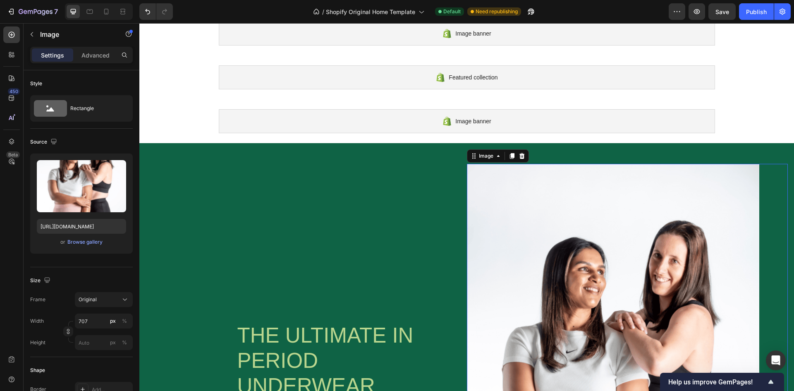
click at [624, 223] on img at bounding box center [613, 383] width 292 height 438
click at [491, 162] on div "Image" at bounding box center [498, 155] width 62 height 13
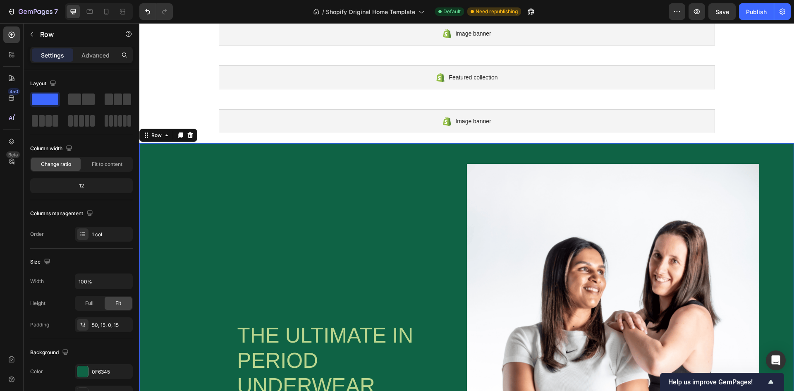
click at [492, 149] on div "⁠⁠⁠⁠⁠⁠⁠ THE ULTIMATE IN PERIOD UNDERWEAR Heading Explore the next - generation …" at bounding box center [466, 372] width 655 height 459
click at [492, 198] on img at bounding box center [613, 383] width 292 height 438
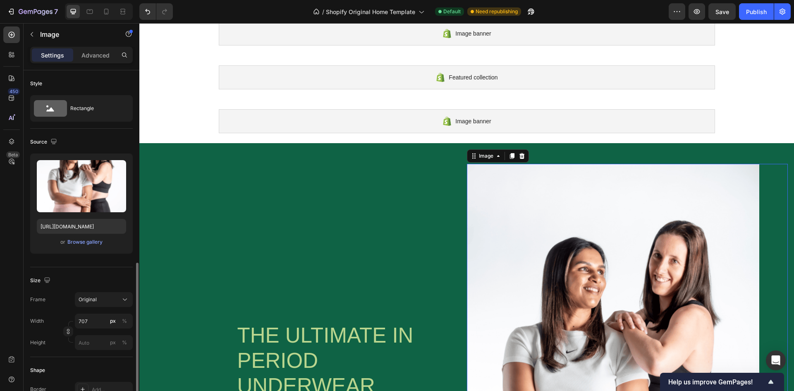
scroll to position [124, 0]
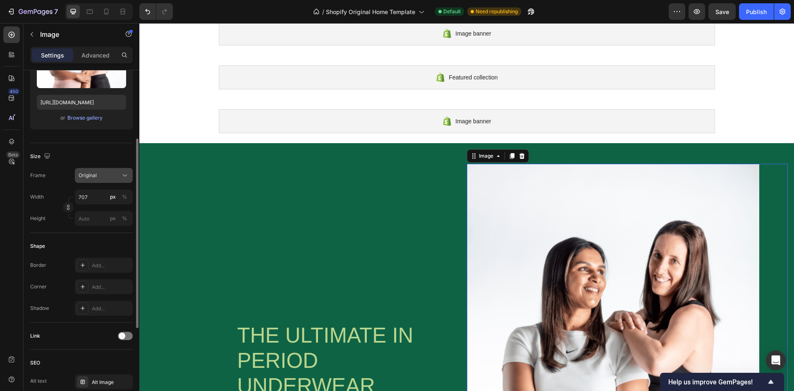
click at [100, 173] on div "Original" at bounding box center [99, 175] width 41 height 7
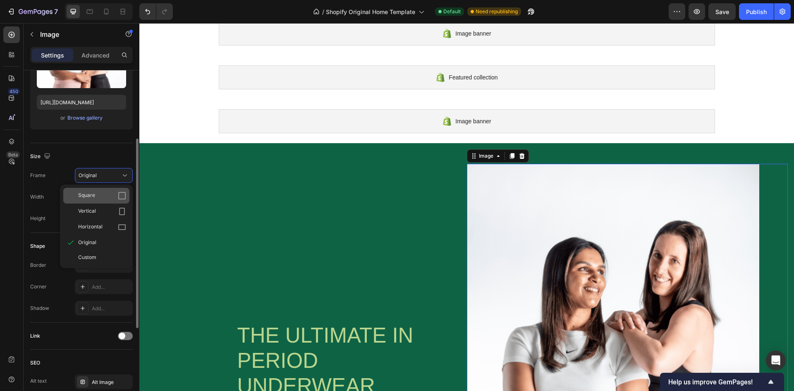
click at [119, 191] on div "Square" at bounding box center [96, 196] width 66 height 16
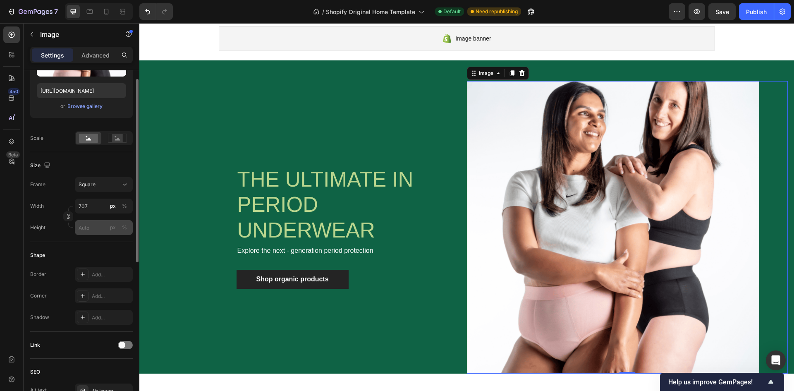
scroll to position [94, 0]
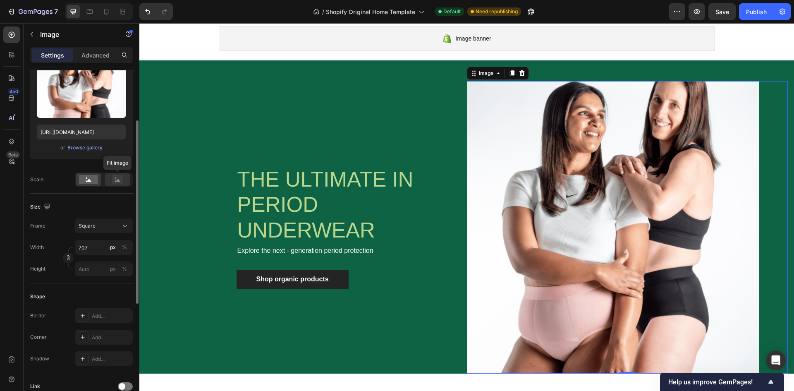
click at [115, 179] on rect at bounding box center [117, 179] width 11 height 8
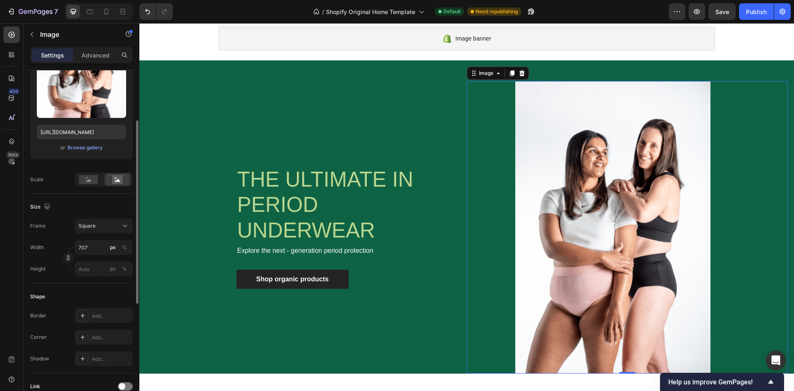
click at [75, 177] on div at bounding box center [104, 179] width 58 height 14
click at [83, 176] on rect at bounding box center [88, 179] width 19 height 9
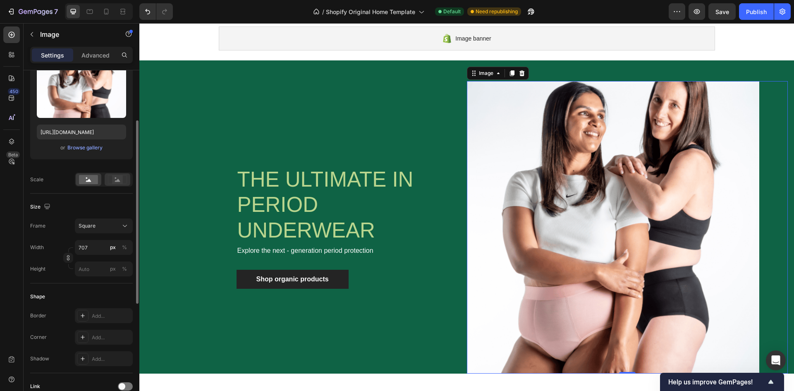
click at [112, 175] on rect at bounding box center [117, 179] width 11 height 8
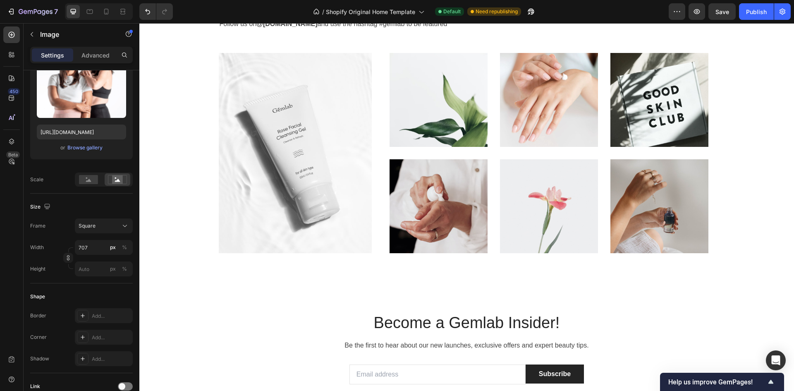
scroll to position [2372, 0]
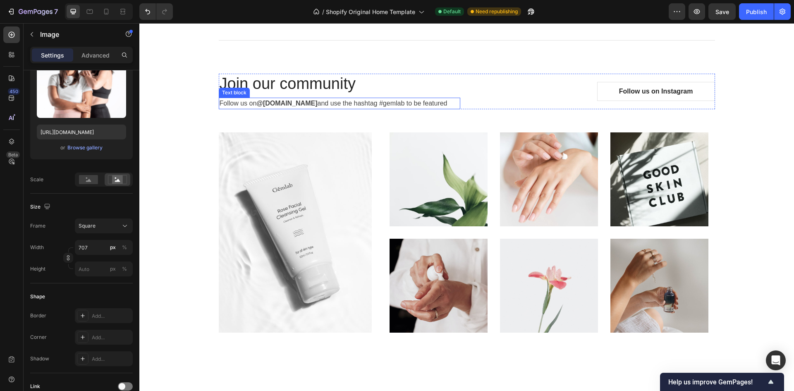
click at [316, 103] on p "Follow us on @[DOMAIN_NAME] and use the hashtag #gemlab to be featured" at bounding box center [340, 103] width 240 height 10
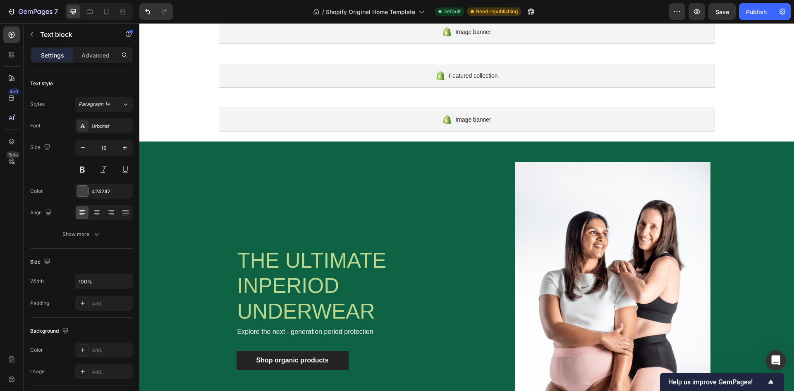
scroll to position [0, 0]
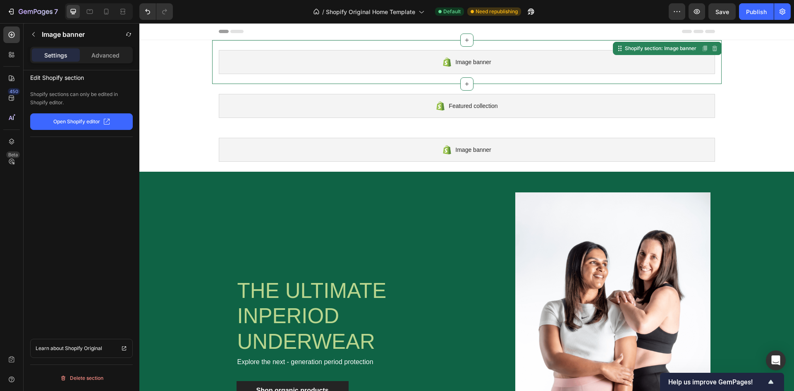
click at [535, 55] on div "Image banner" at bounding box center [467, 62] width 496 height 24
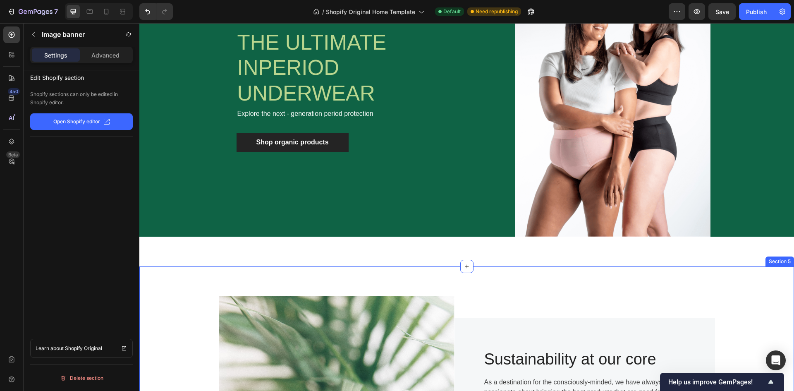
scroll to position [83, 0]
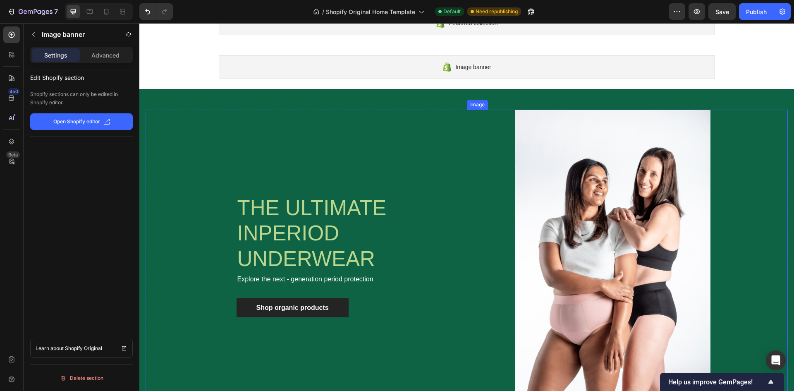
click at [615, 282] on img at bounding box center [613, 256] width 292 height 292
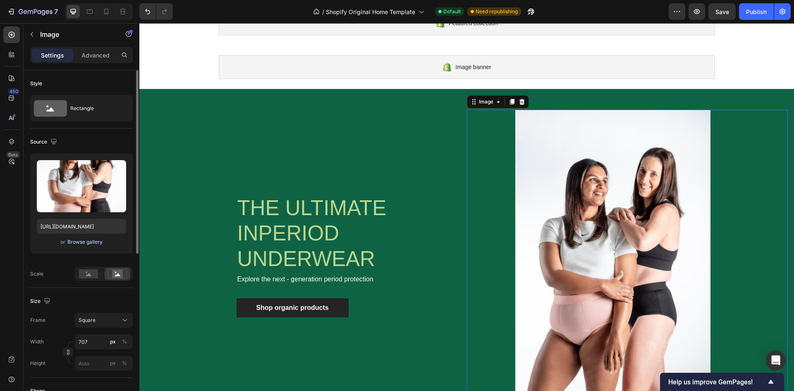
click at [76, 242] on div "Browse gallery" at bounding box center [84, 241] width 35 height 7
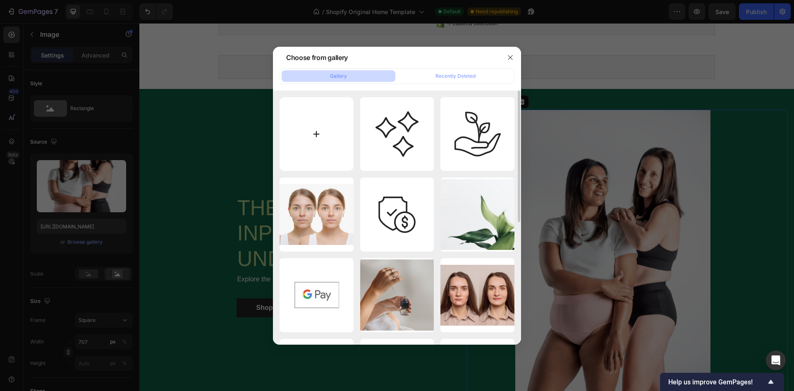
click at [310, 118] on input "file" at bounding box center [317, 134] width 74 height 74
type input "C:\fakepath\Untitled design (20).png"
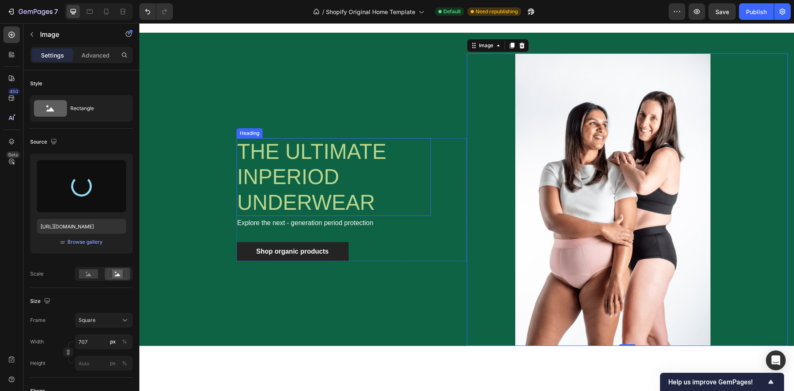
scroll to position [124, 0]
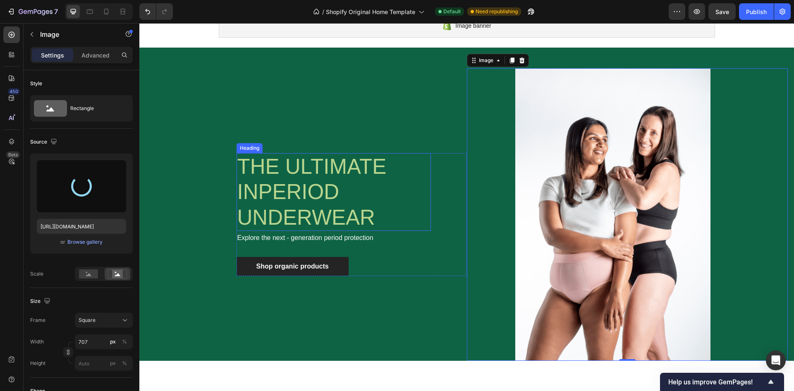
type input "[URL][DOMAIN_NAME]"
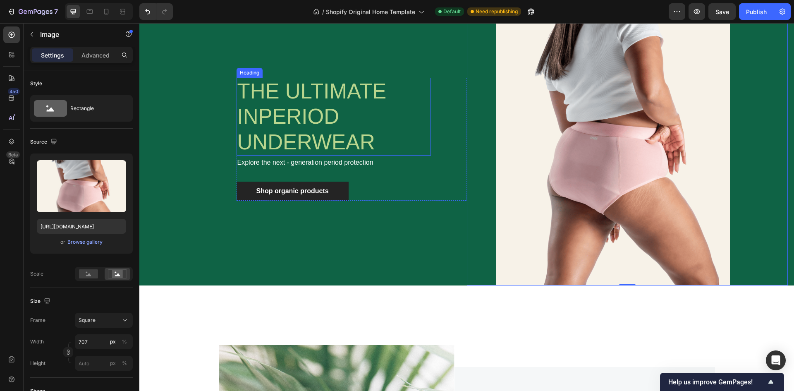
scroll to position [207, 0]
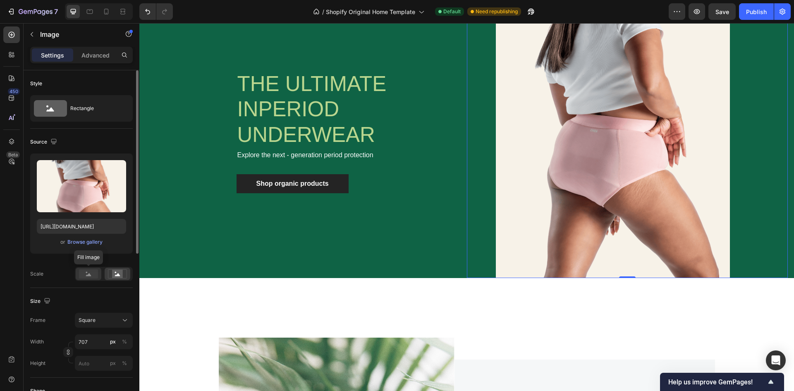
click at [88, 277] on rect at bounding box center [88, 273] width 19 height 9
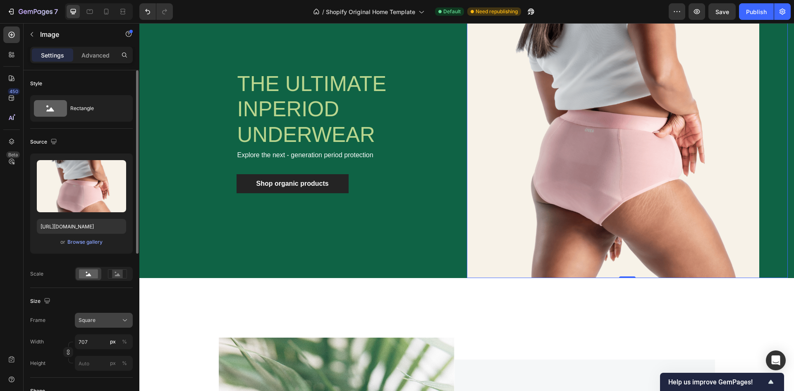
click at [107, 315] on button "Square" at bounding box center [104, 320] width 58 height 15
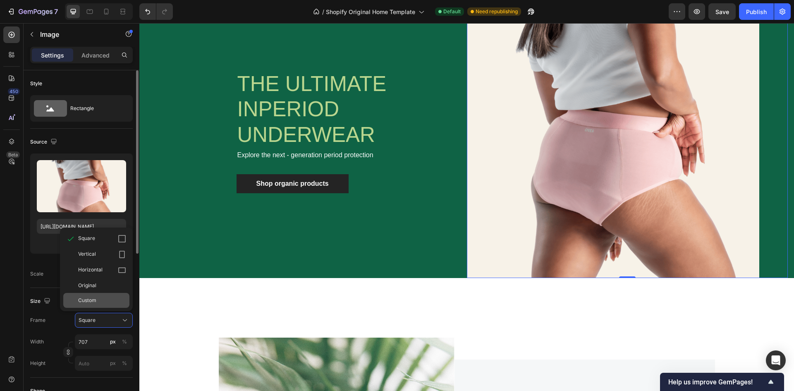
click at [95, 299] on span "Custom" at bounding box center [87, 300] width 18 height 7
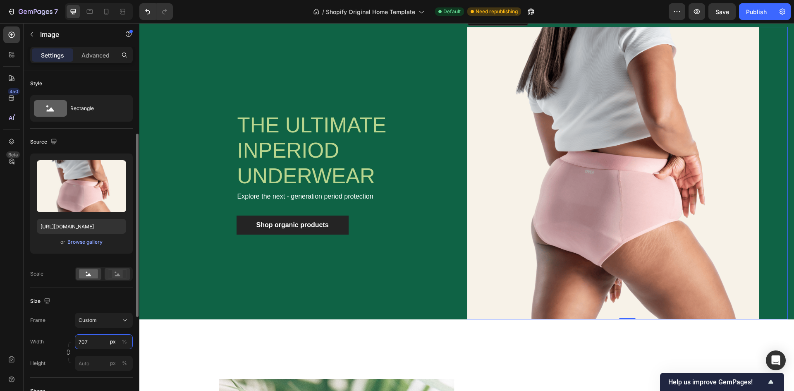
scroll to position [41, 0]
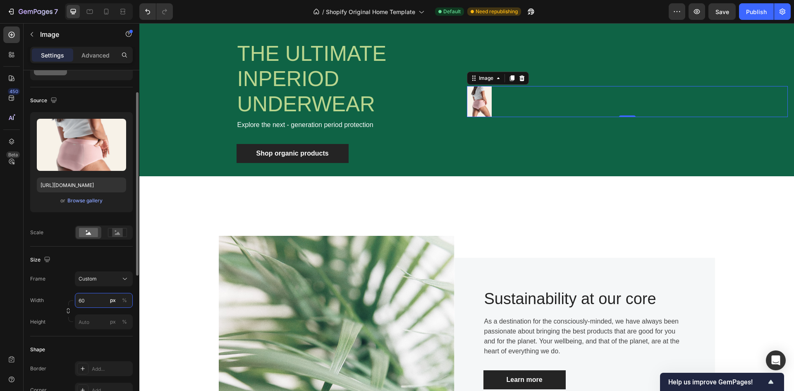
type input "6"
type input "400"
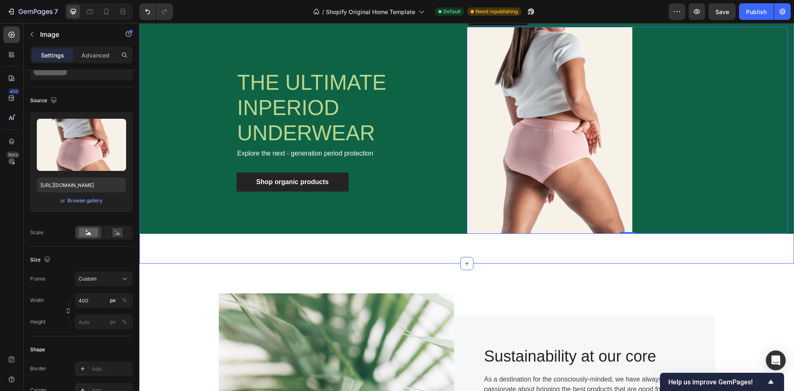
click at [214, 255] on div "THE ULTIMATE IN PERIOD UNDERWEAR Heading Explore the next - generation period p…" at bounding box center [466, 134] width 655 height 257
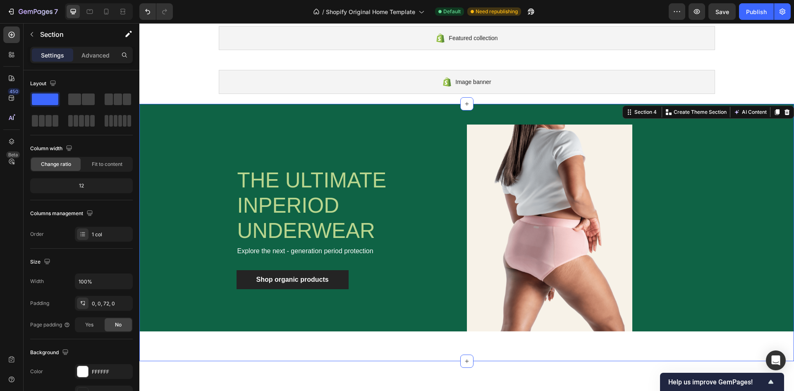
scroll to position [83, 0]
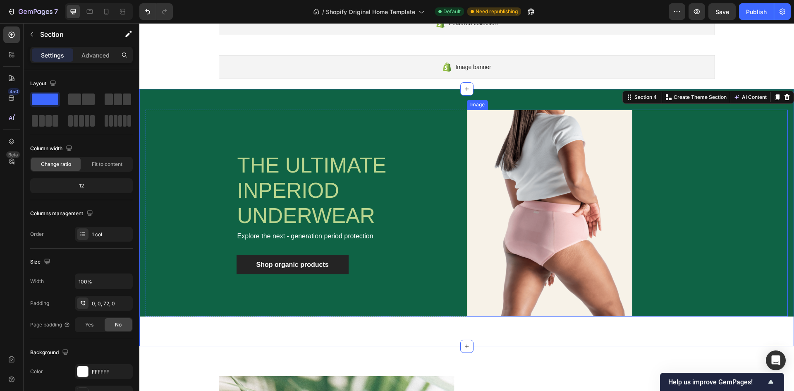
click at [571, 190] on img at bounding box center [549, 213] width 165 height 207
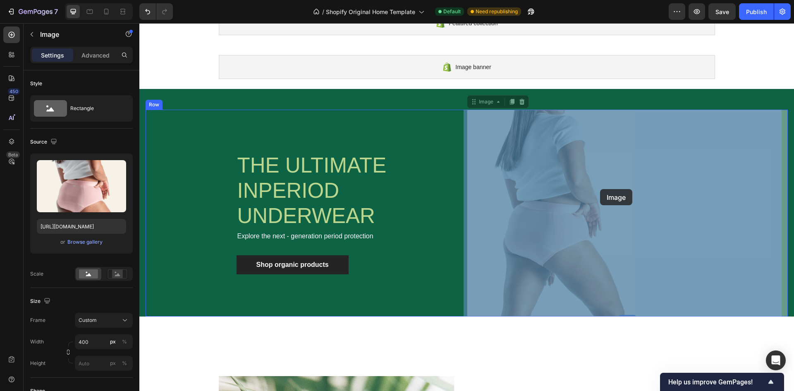
drag, startPoint x: 567, startPoint y: 196, endPoint x: 595, endPoint y: 190, distance: 28.0
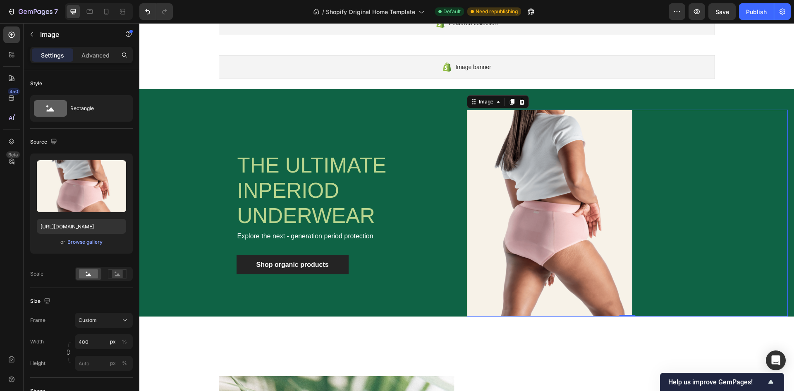
click at [574, 190] on img at bounding box center [549, 213] width 165 height 207
click at [381, 213] on h1 "THE ULTIMATE IN PERIOD UNDERWEAR" at bounding box center [334, 191] width 194 height 78
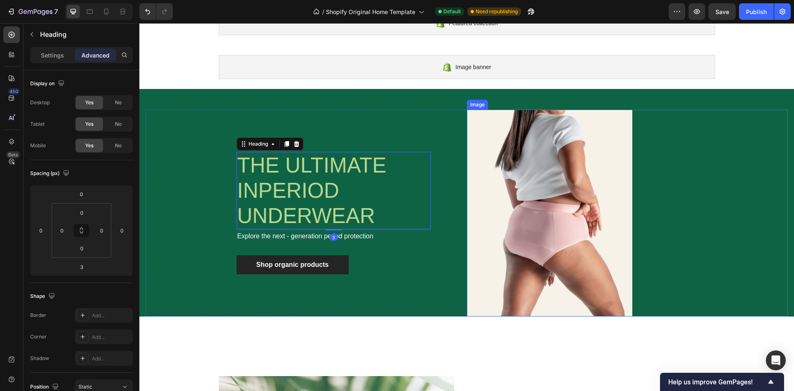
click at [695, 190] on div at bounding box center [627, 213] width 321 height 207
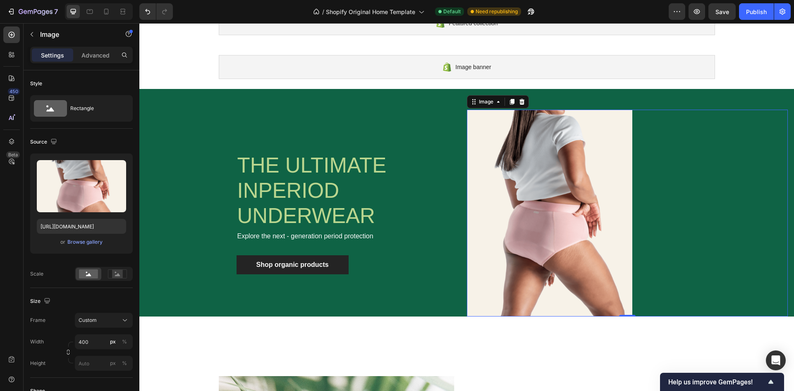
click at [624, 193] on img at bounding box center [549, 213] width 165 height 207
click at [115, 275] on rect at bounding box center [117, 274] width 11 height 8
click at [84, 272] on rect at bounding box center [88, 273] width 19 height 9
click at [114, 275] on rect at bounding box center [117, 274] width 11 height 8
click at [119, 317] on div "Custom" at bounding box center [99, 319] width 41 height 7
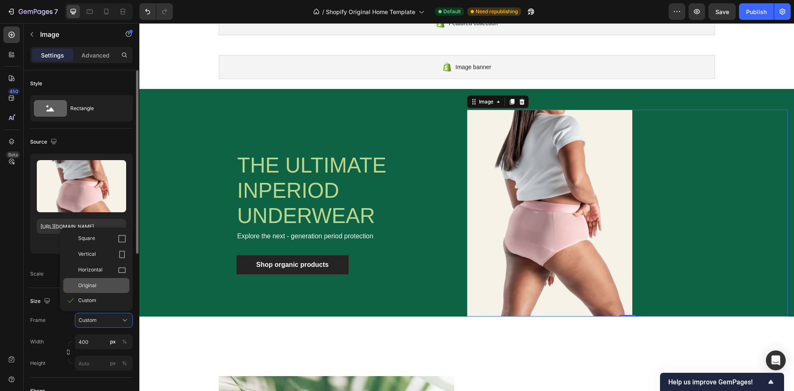
click at [107, 287] on div "Original" at bounding box center [102, 285] width 48 height 7
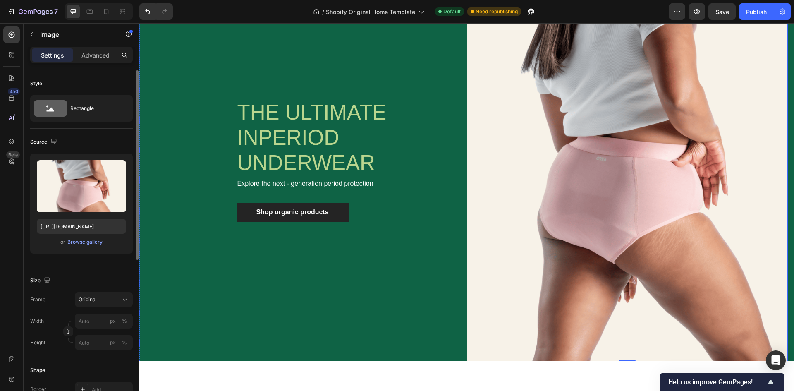
scroll to position [248, 0]
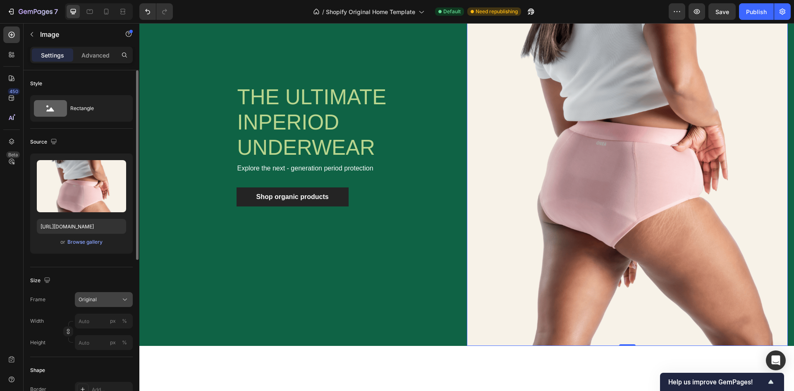
click at [116, 299] on div "Original" at bounding box center [99, 299] width 41 height 7
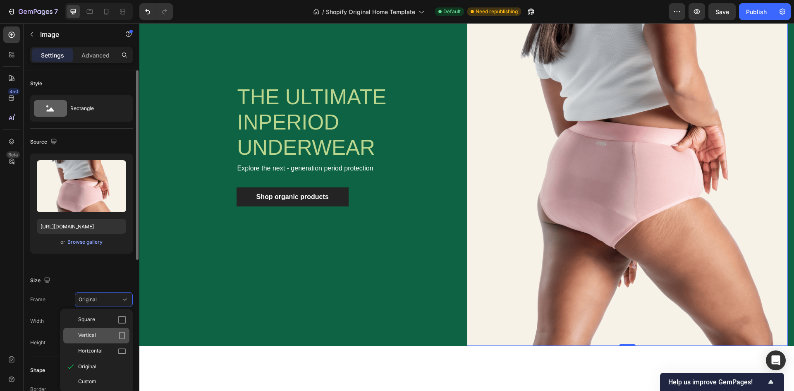
click at [120, 330] on div "Vertical" at bounding box center [96, 336] width 66 height 16
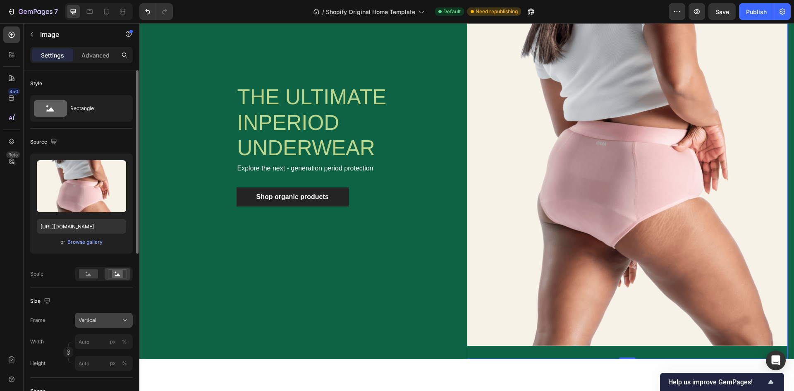
click at [118, 320] on div "Vertical" at bounding box center [99, 319] width 41 height 7
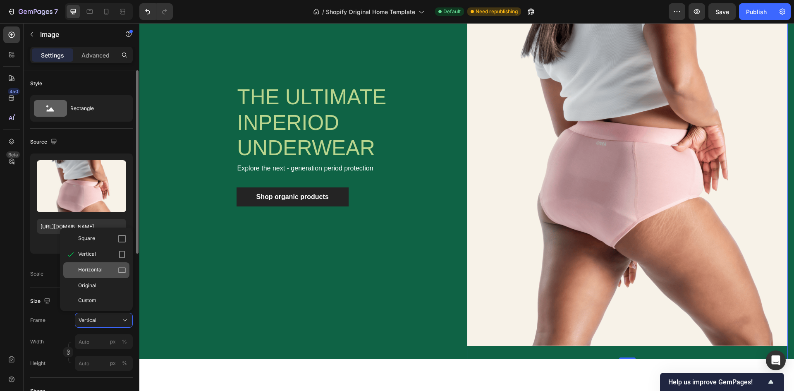
click at [115, 272] on div "Horizontal" at bounding box center [102, 270] width 48 height 8
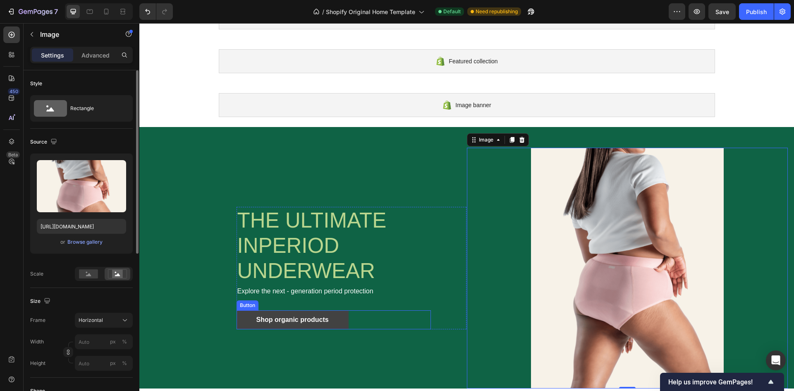
scroll to position [86, 0]
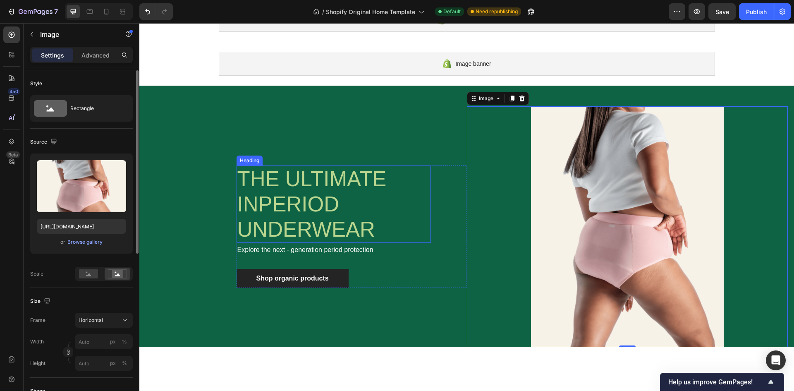
click at [402, 194] on h1 "THE ULTIMATE IN PERIOD UNDERWEAR" at bounding box center [334, 204] width 194 height 78
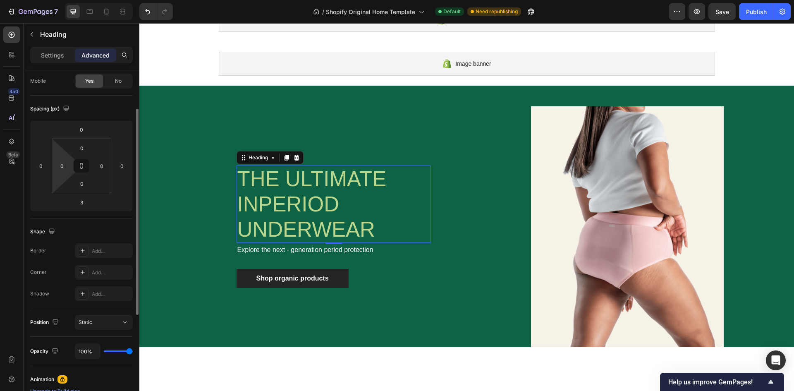
scroll to position [0, 0]
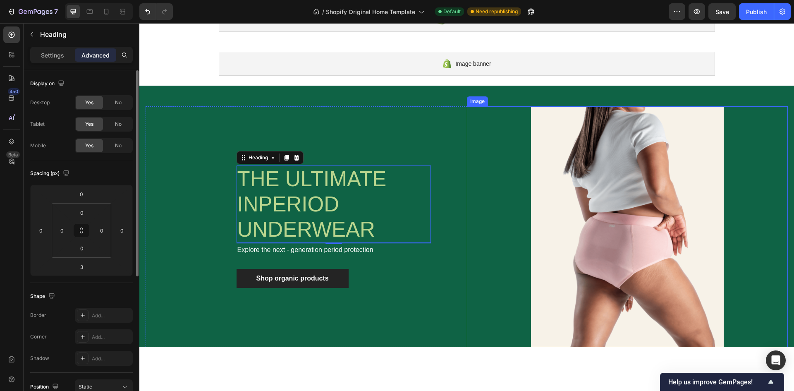
click at [575, 146] on img at bounding box center [627, 226] width 321 height 241
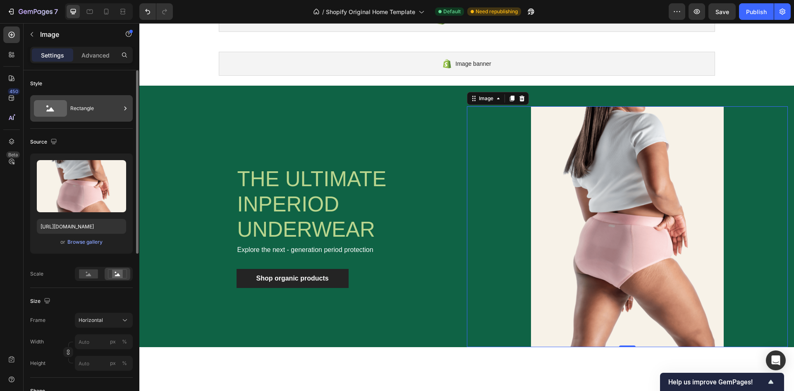
click at [63, 111] on icon at bounding box center [50, 108] width 33 height 17
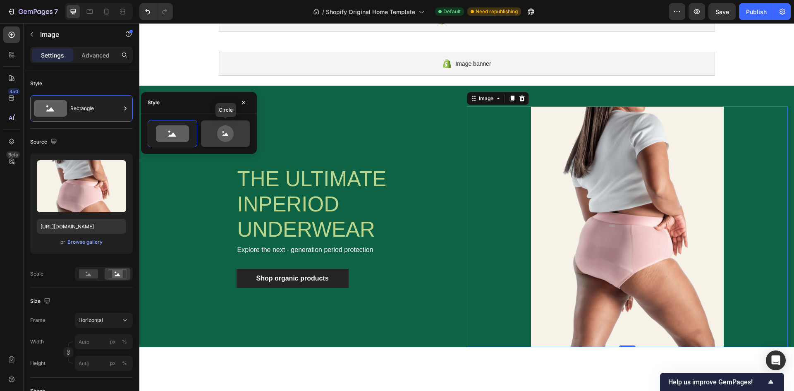
click at [216, 129] on icon at bounding box center [225, 133] width 39 height 17
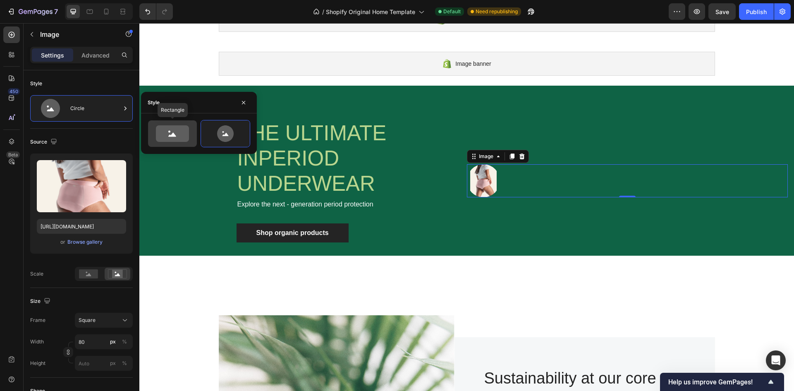
click at [170, 138] on icon at bounding box center [172, 133] width 33 height 17
type input "100"
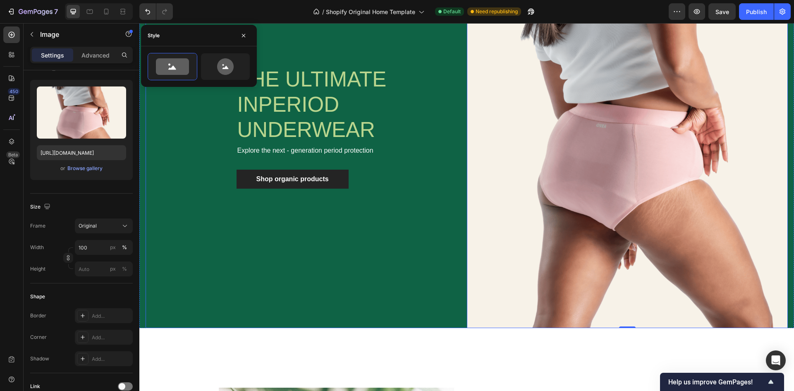
scroll to position [251, 0]
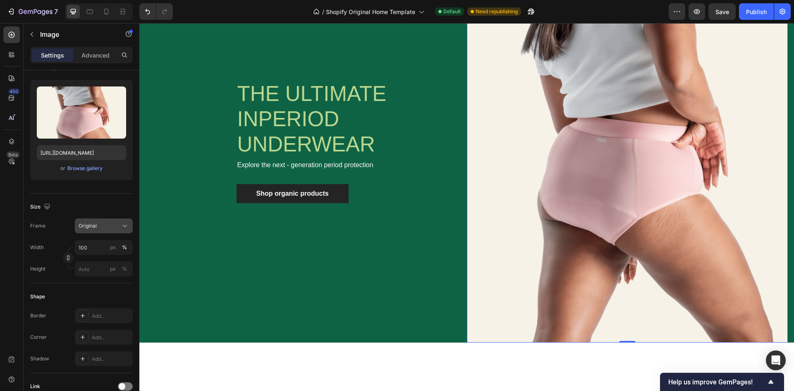
click at [119, 224] on div "Original" at bounding box center [99, 225] width 41 height 7
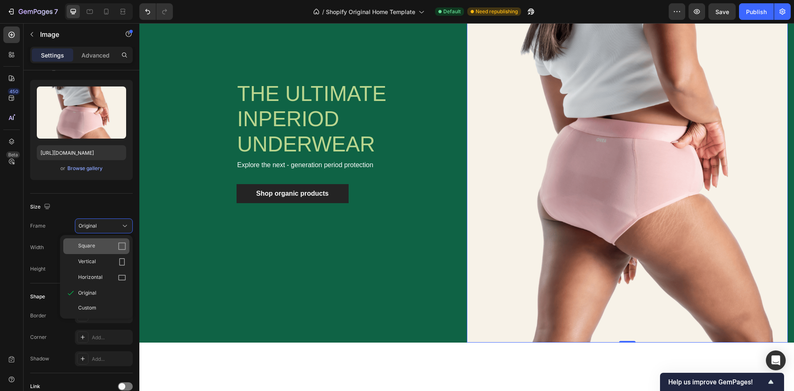
click at [125, 243] on icon at bounding box center [121, 245] width 7 height 7
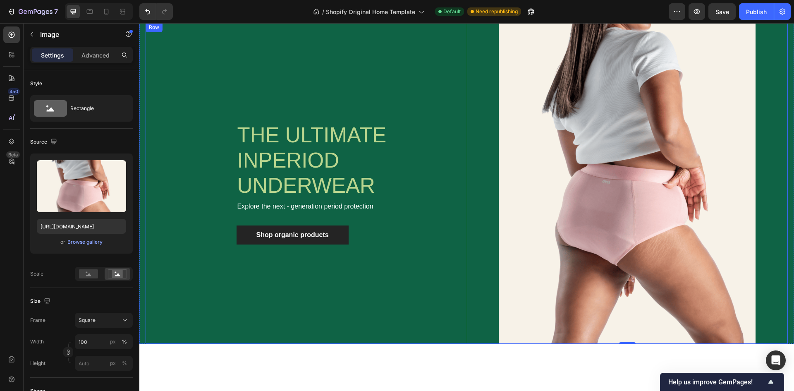
scroll to position [170, 0]
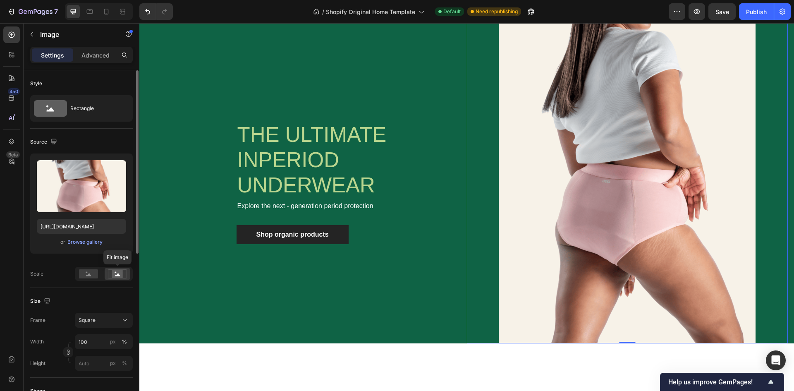
click at [112, 270] on rect at bounding box center [117, 274] width 11 height 8
click at [84, 272] on rect at bounding box center [88, 273] width 19 height 9
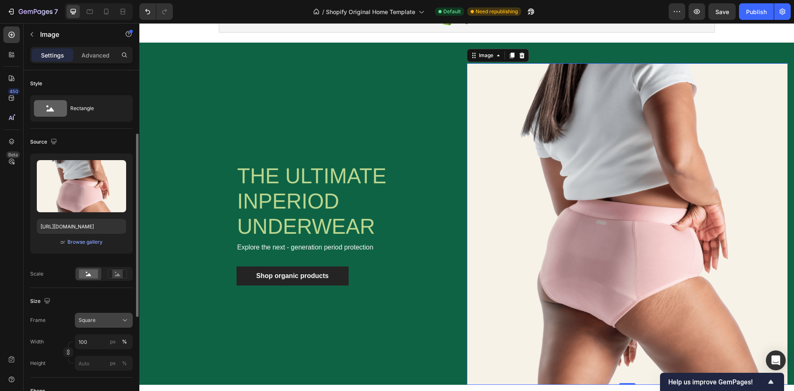
scroll to position [41, 0]
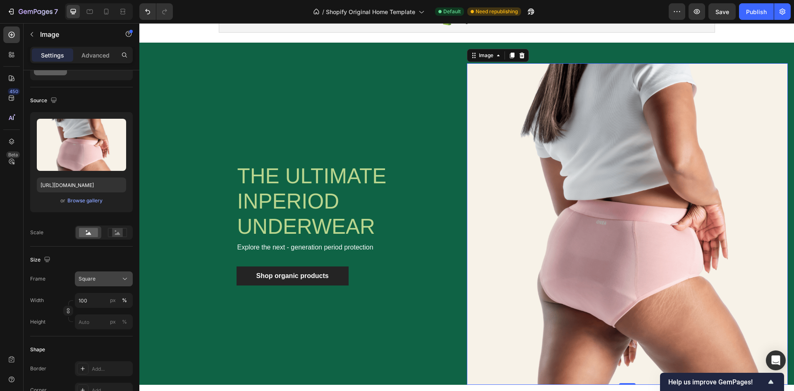
click at [120, 278] on div "Square" at bounding box center [104, 279] width 50 height 8
click at [97, 259] on div "Size" at bounding box center [81, 259] width 103 height 13
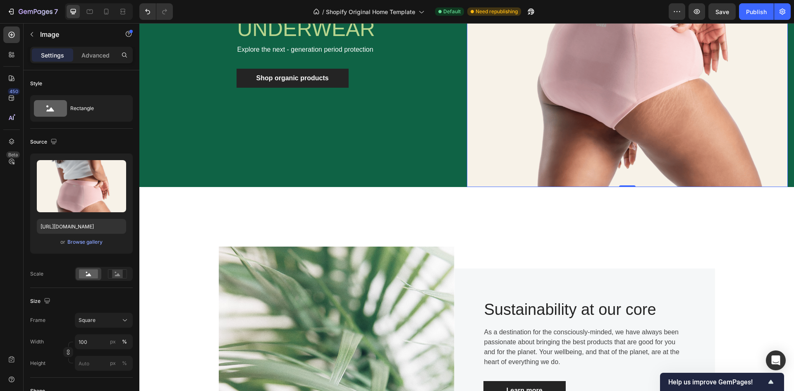
scroll to position [331, 0]
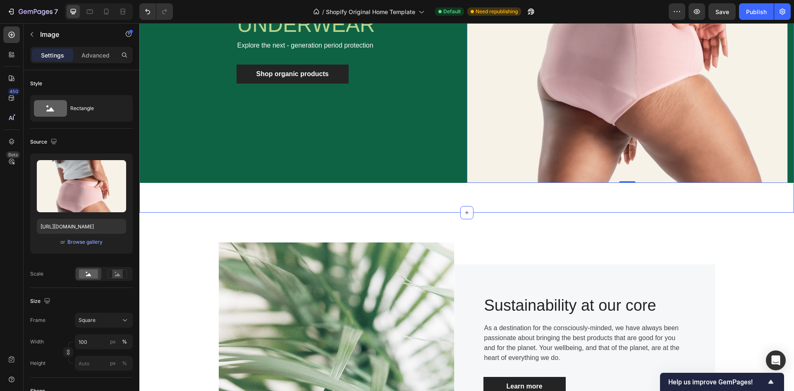
click at [441, 194] on div "THE ULTIMATE IN PERIOD UNDERWEAR Heading Explore the next - generation period p…" at bounding box center [466, 27] width 655 height 372
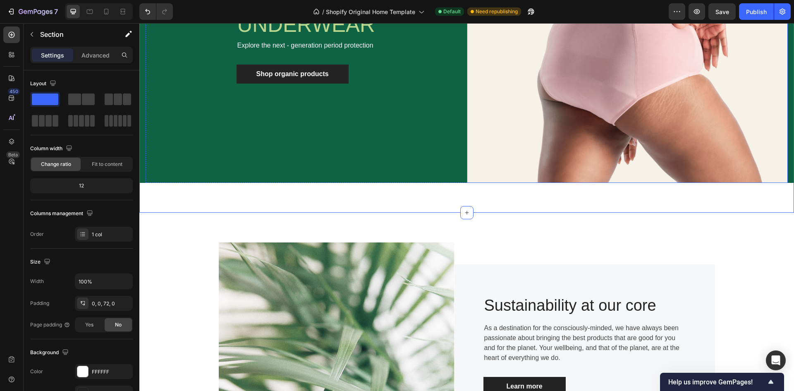
click at [471, 173] on img at bounding box center [627, 21] width 321 height 321
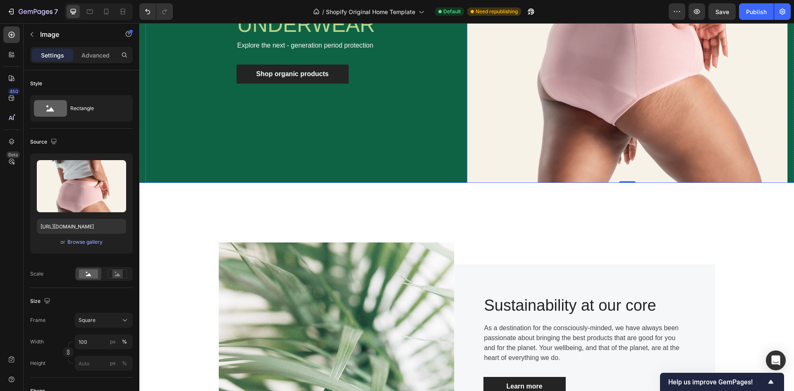
click at [446, 178] on div "THE ULTIMATE IN PERIOD UNDERWEAR Heading Explore the next - generation period p…" at bounding box center [306, 21] width 321 height 321
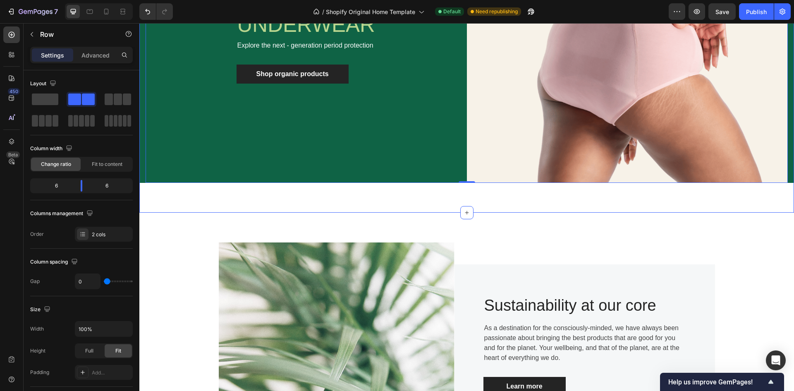
click at [446, 203] on div "THE ULTIMATE IN PERIOD UNDERWEAR Heading Explore the next - generation period p…" at bounding box center [466, 27] width 655 height 372
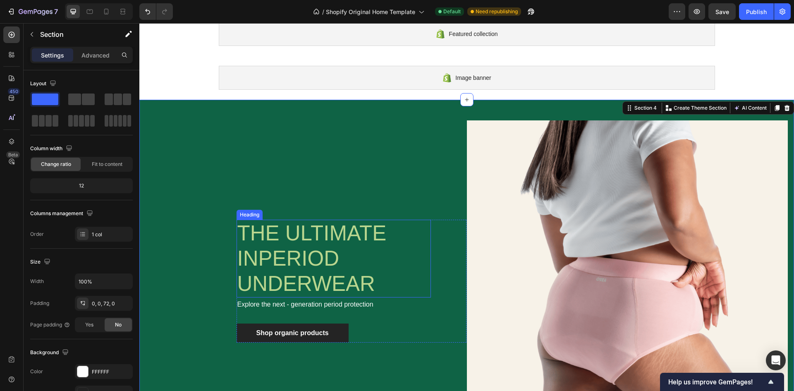
scroll to position [0, 0]
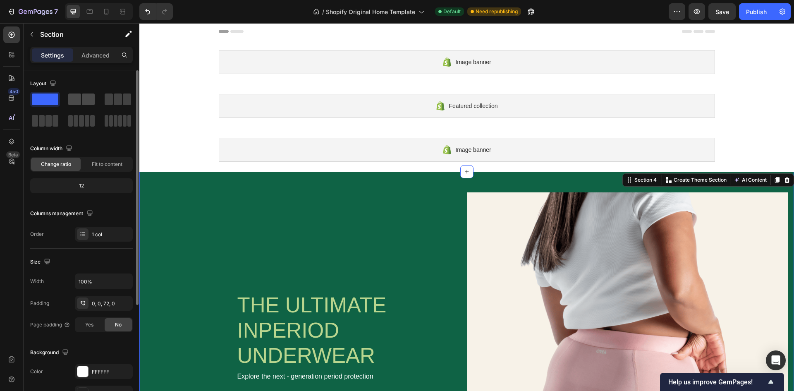
click at [87, 103] on span at bounding box center [88, 99] width 13 height 12
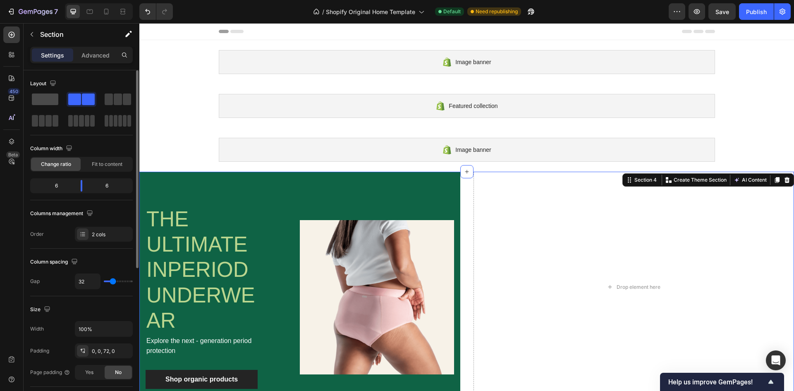
click at [50, 98] on span at bounding box center [45, 99] width 26 height 12
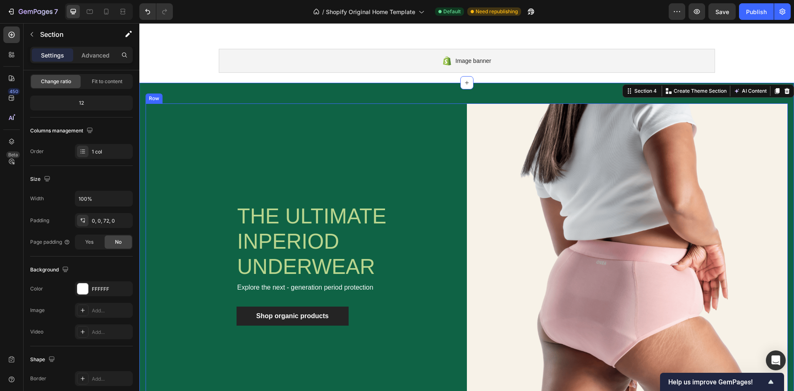
scroll to position [41, 0]
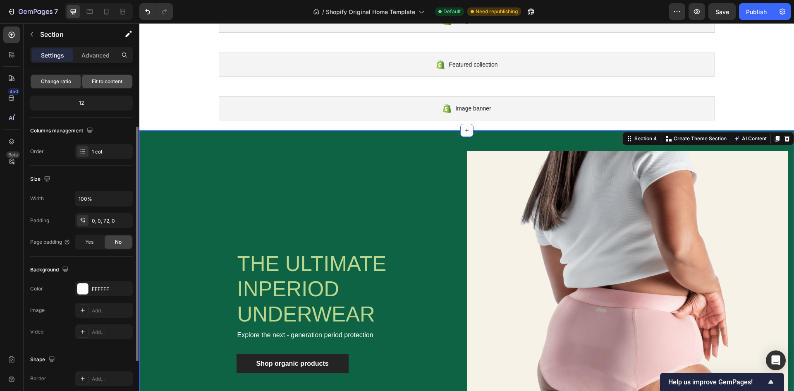
click at [113, 78] on span "Fit to content" at bounding box center [107, 81] width 31 height 7
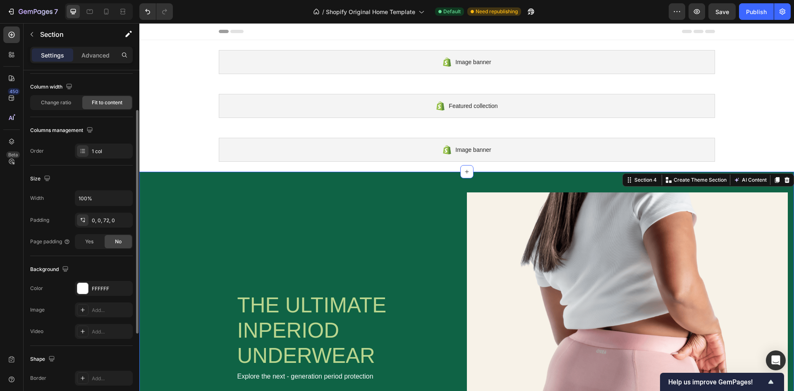
scroll to position [0, 0]
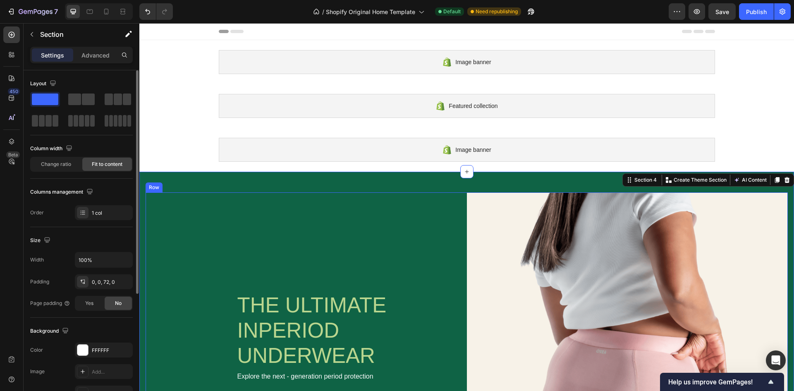
click at [222, 224] on div "THE ULTIMATE IN PERIOD UNDERWEAR Heading Explore the next - generation period p…" at bounding box center [306, 352] width 321 height 321
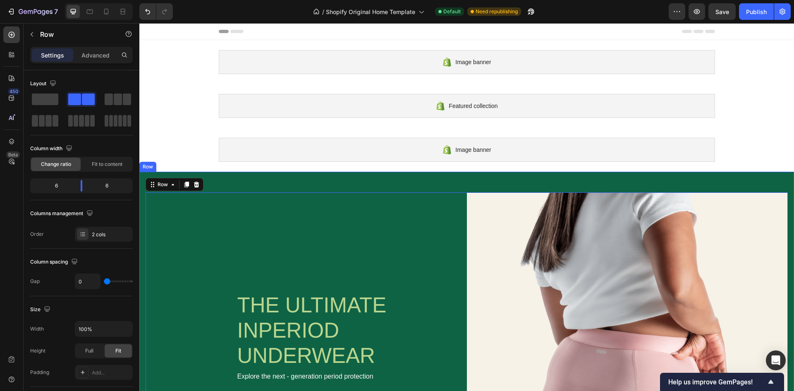
click at [251, 182] on div "THE ULTIMATE IN PERIOD UNDERWEAR Heading Explore the next - generation period p…" at bounding box center [466, 343] width 655 height 342
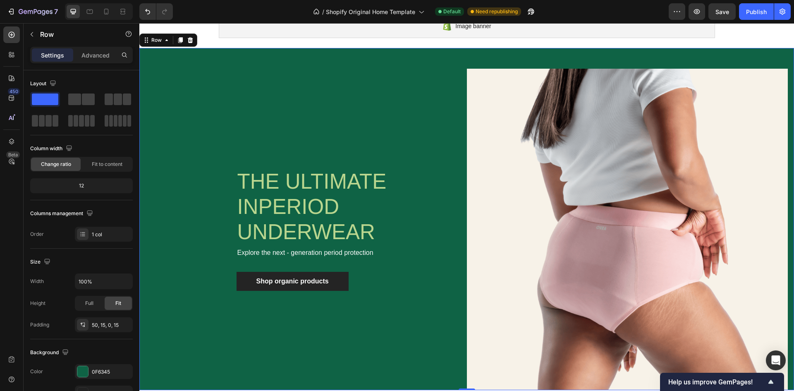
scroll to position [41, 0]
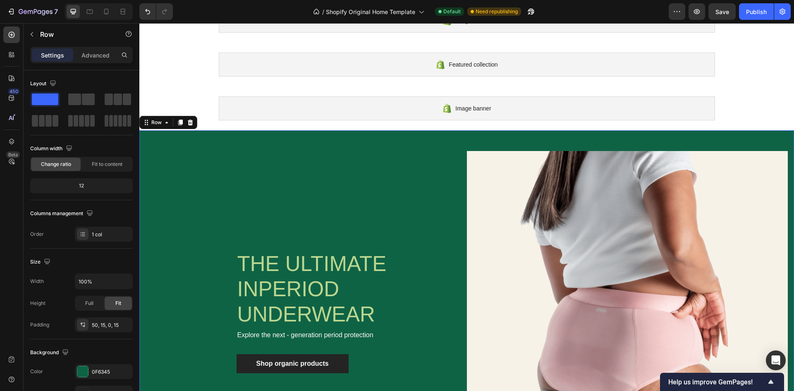
click at [271, 139] on div "THE ULTIMATE IN PERIOD UNDERWEAR Heading Explore the next - generation period p…" at bounding box center [466, 301] width 655 height 342
click at [265, 183] on div "THE ULTIMATE IN PERIOD UNDERWEAR Heading Explore the next - generation period p…" at bounding box center [306, 311] width 321 height 321
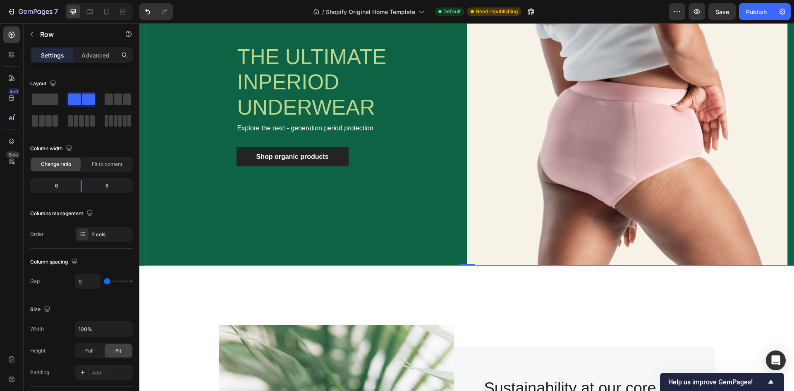
scroll to position [124, 0]
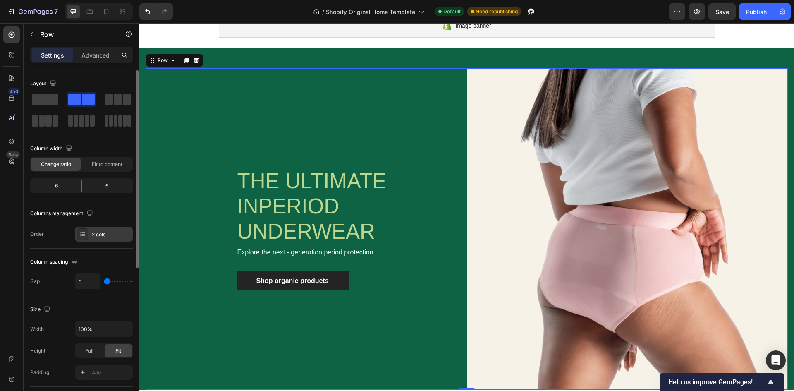
click at [93, 237] on div "2 cols" at bounding box center [111, 234] width 39 height 7
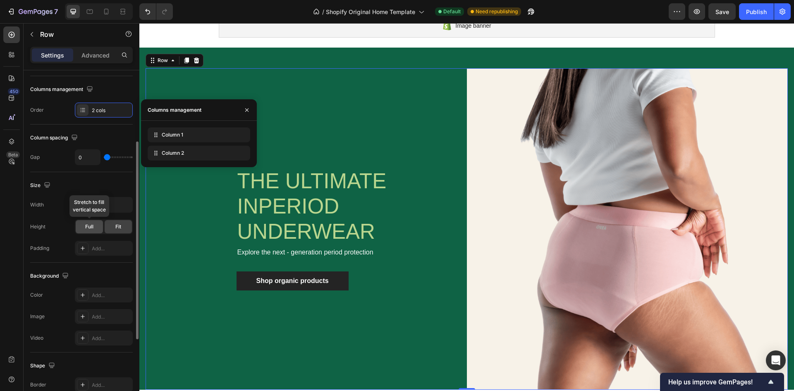
click at [87, 227] on span "Full" at bounding box center [89, 226] width 8 height 7
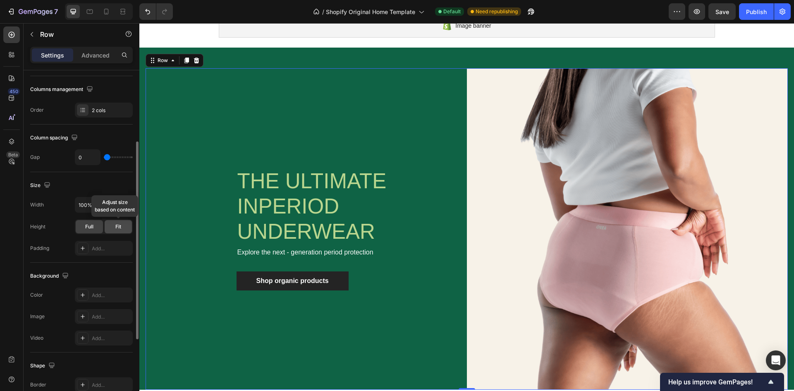
click at [117, 229] on span "Fit" at bounding box center [118, 226] width 6 height 7
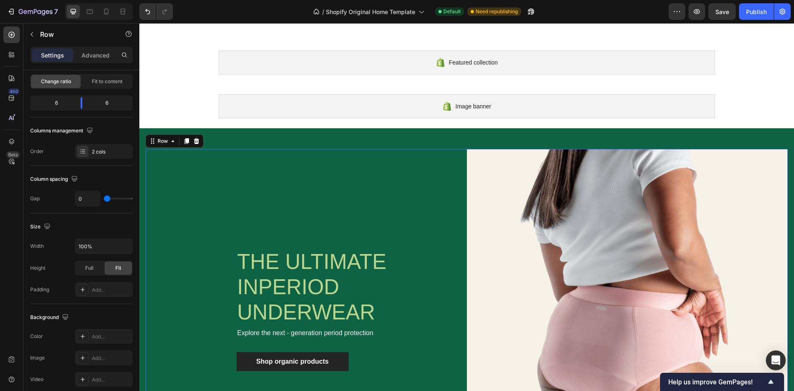
scroll to position [0, 0]
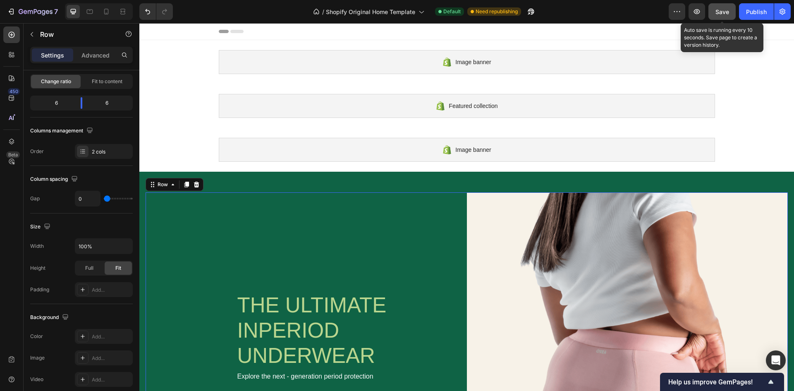
click at [720, 12] on span "Save" at bounding box center [722, 11] width 14 height 7
